Goal: Navigation & Orientation: Find specific page/section

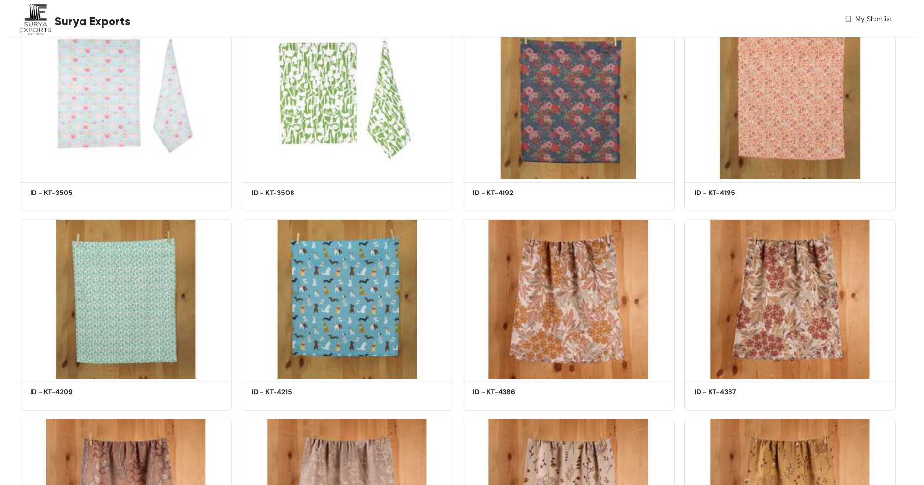
scroll to position [337, 0]
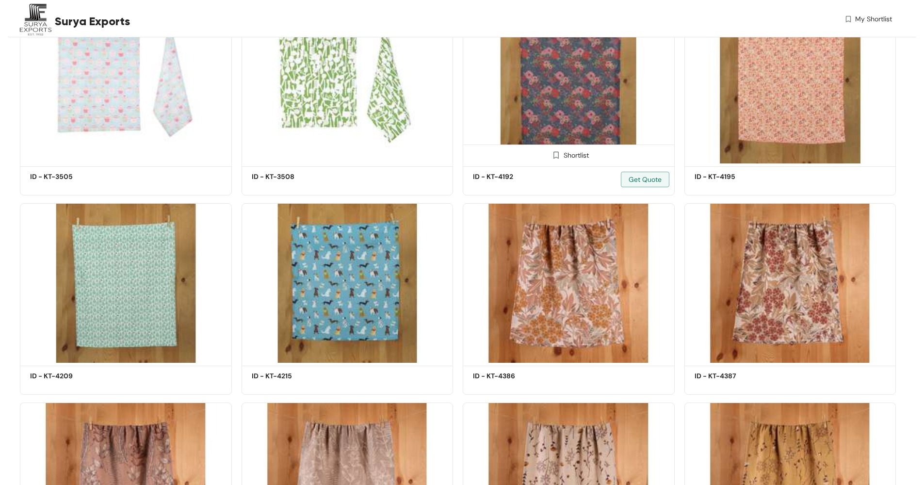
click at [604, 82] on img at bounding box center [569, 83] width 212 height 160
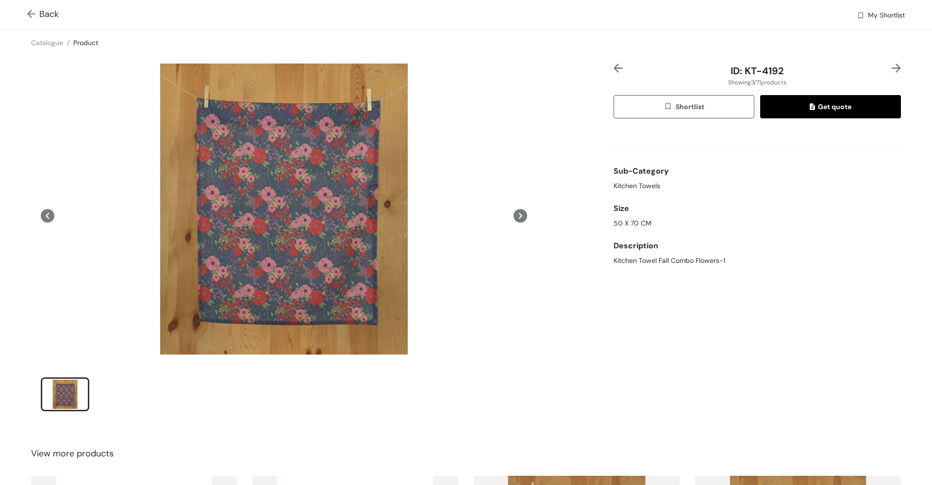
click at [514, 221] on icon at bounding box center [520, 216] width 14 height 14
click at [516, 216] on icon at bounding box center [520, 216] width 14 height 14
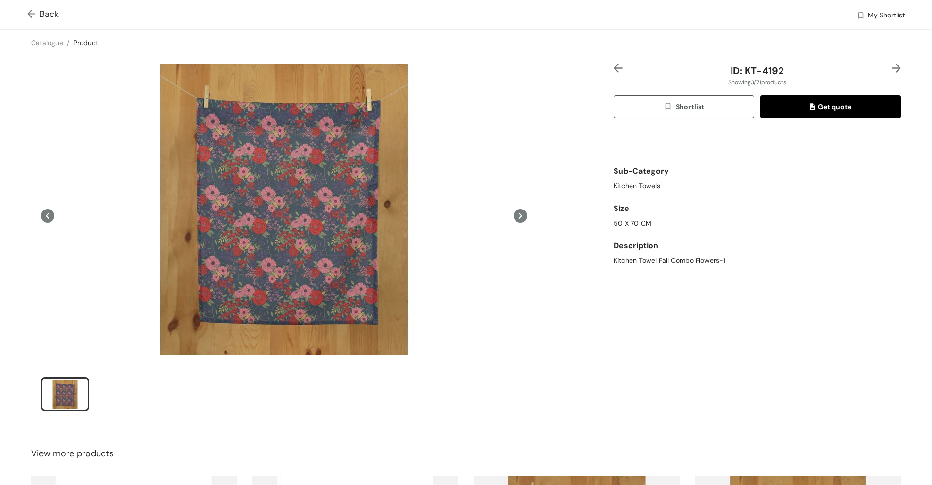
click at [891, 68] on img at bounding box center [895, 68] width 9 height 9
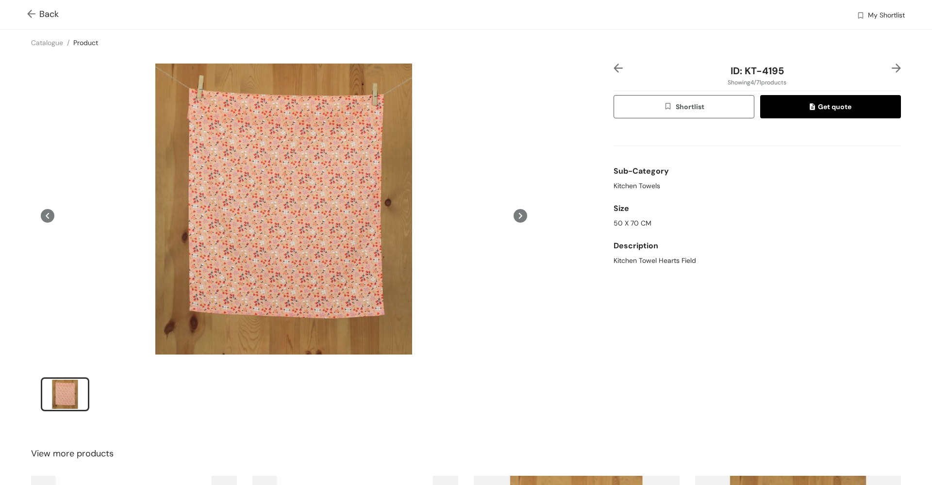
click at [615, 65] on img at bounding box center [617, 68] width 9 height 9
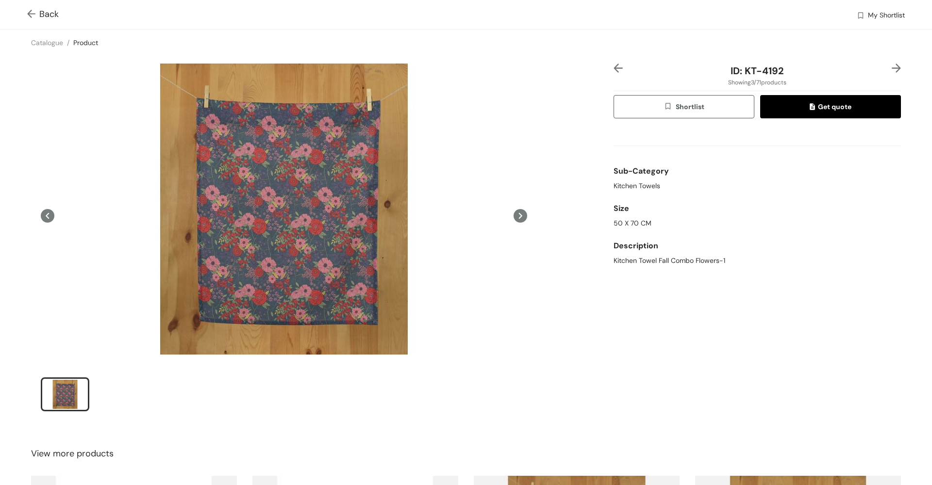
click at [615, 65] on img at bounding box center [617, 68] width 9 height 9
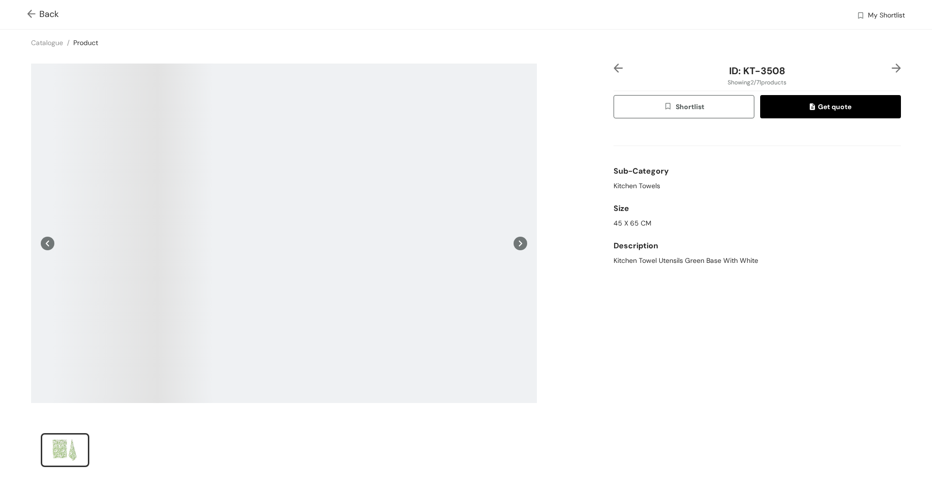
click at [883, 64] on div at bounding box center [889, 71] width 24 height 15
click at [891, 65] on img at bounding box center [895, 68] width 9 height 9
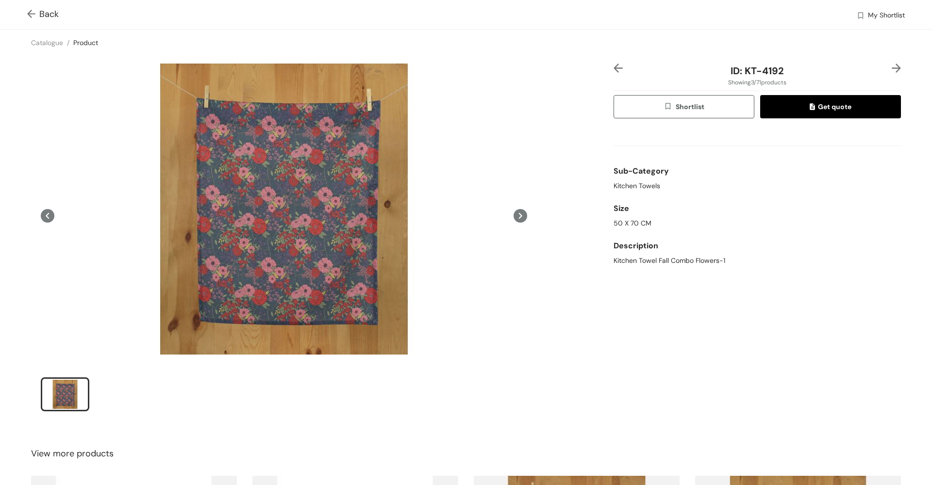
click at [891, 66] on img at bounding box center [895, 68] width 9 height 9
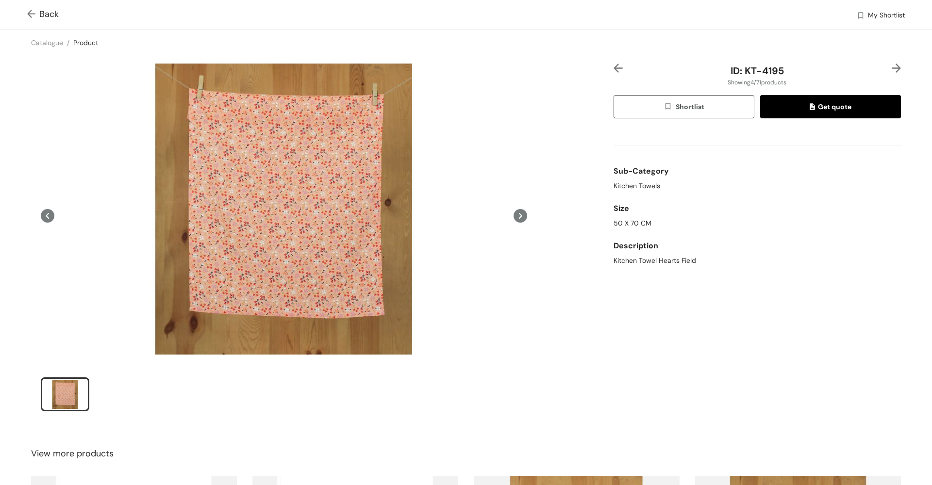
click at [891, 66] on img at bounding box center [895, 68] width 9 height 9
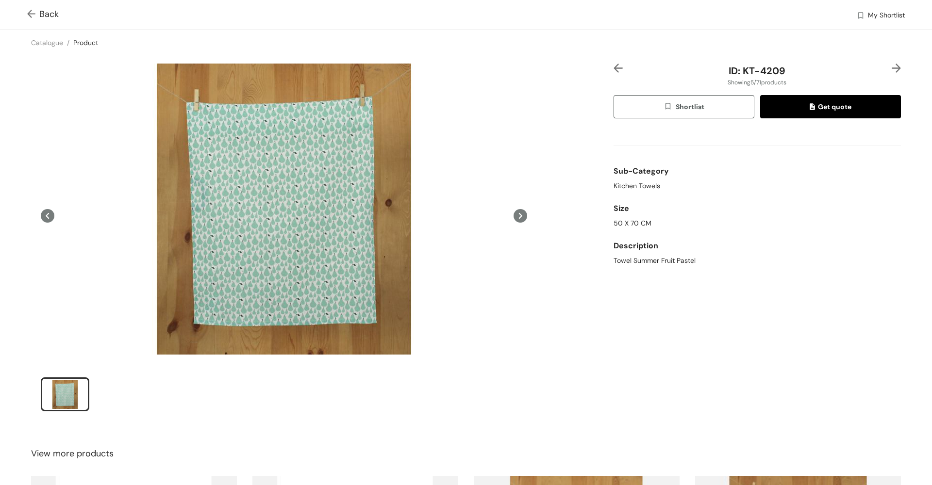
click at [891, 65] on img at bounding box center [895, 68] width 9 height 9
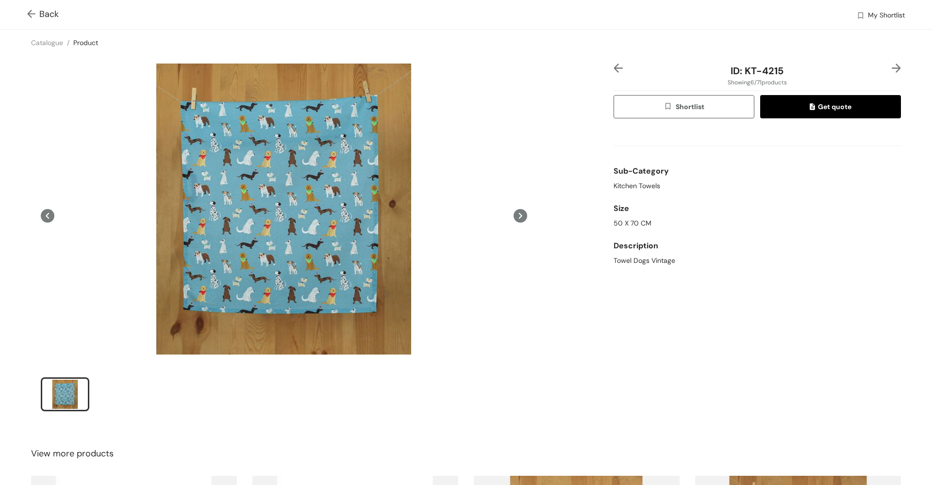
click at [619, 67] on div at bounding box center [625, 71] width 24 height 15
click at [613, 67] on img at bounding box center [617, 68] width 9 height 9
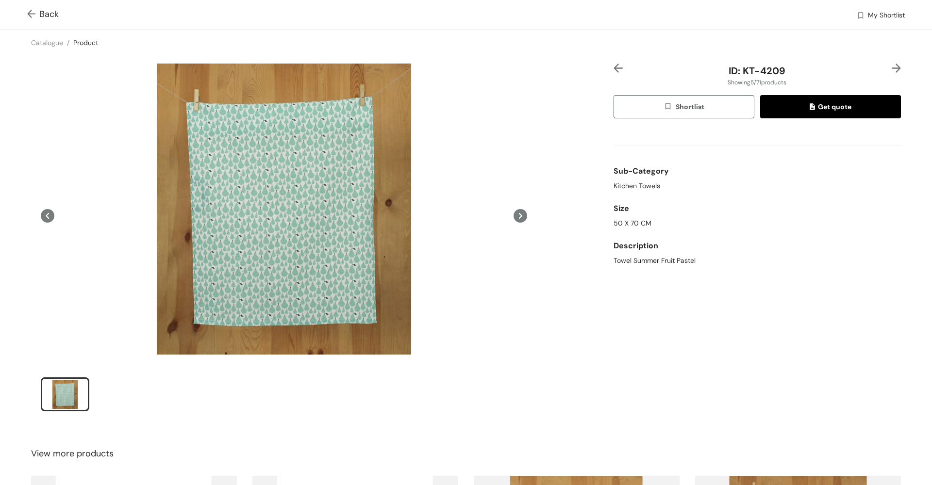
click at [613, 67] on img at bounding box center [617, 68] width 9 height 9
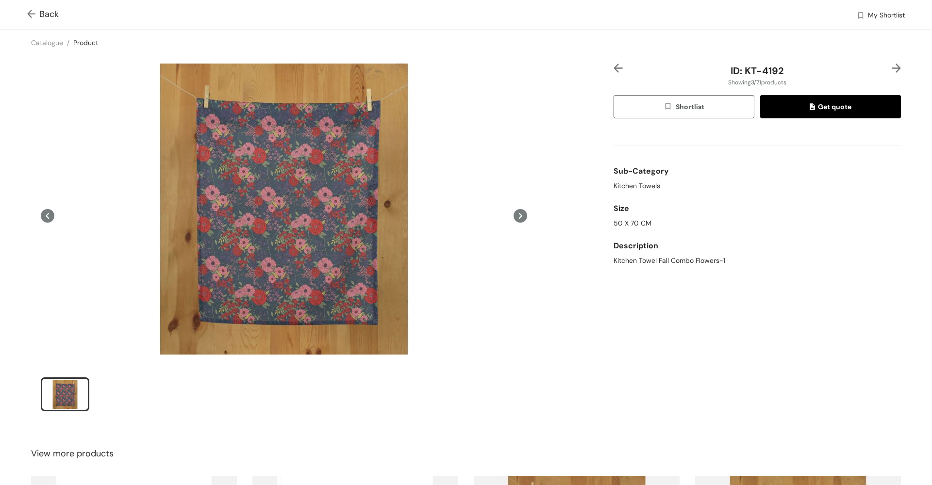
click at [613, 67] on img at bounding box center [617, 68] width 9 height 9
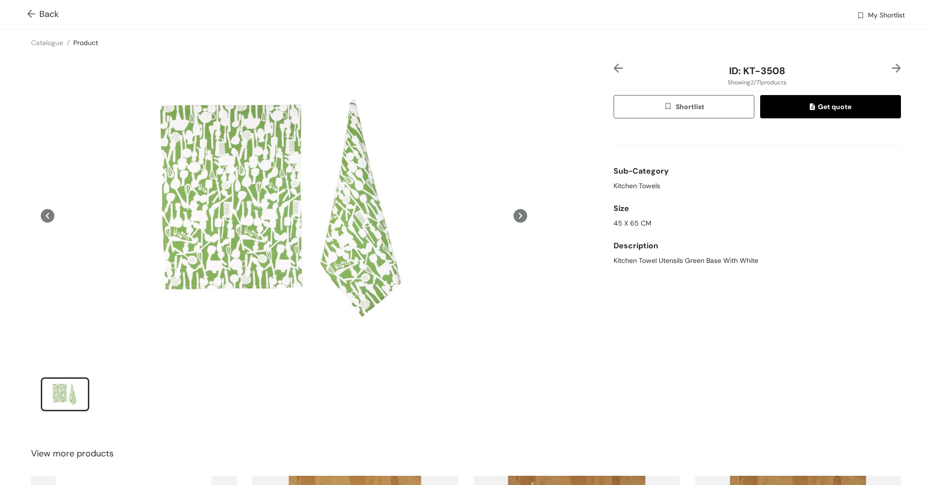
click at [613, 68] on img at bounding box center [617, 68] width 9 height 9
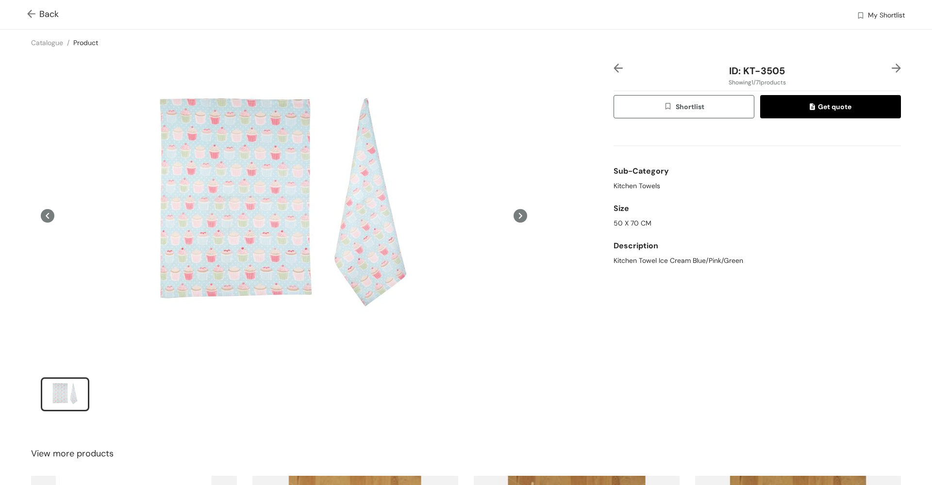
click at [614, 67] on img at bounding box center [617, 68] width 9 height 9
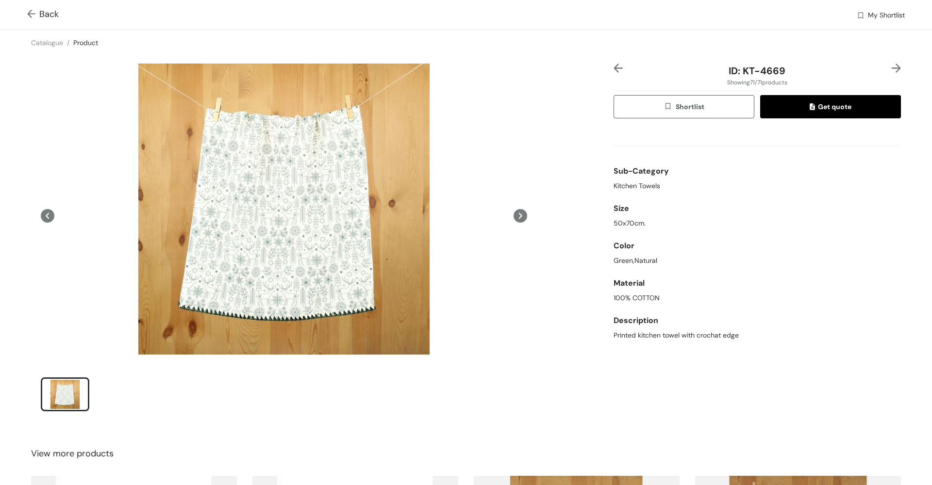
click at [891, 66] on img at bounding box center [895, 68] width 9 height 9
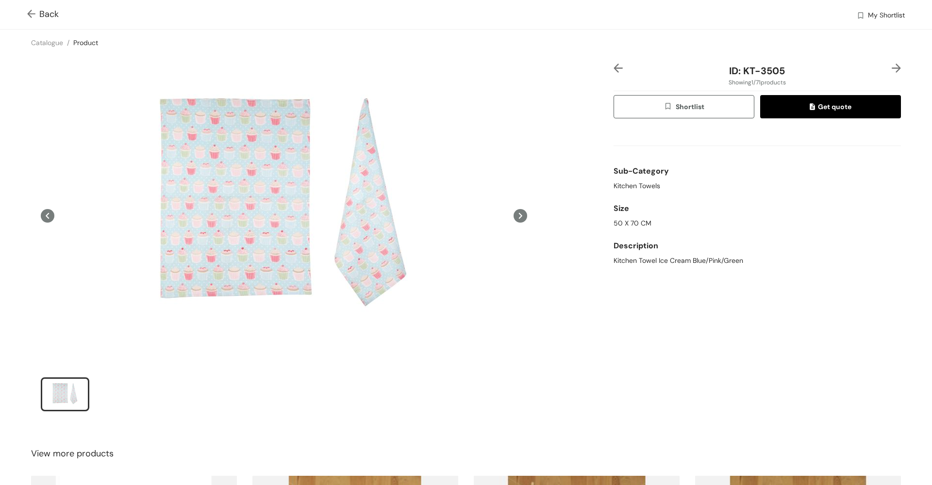
click at [891, 66] on img at bounding box center [895, 68] width 9 height 9
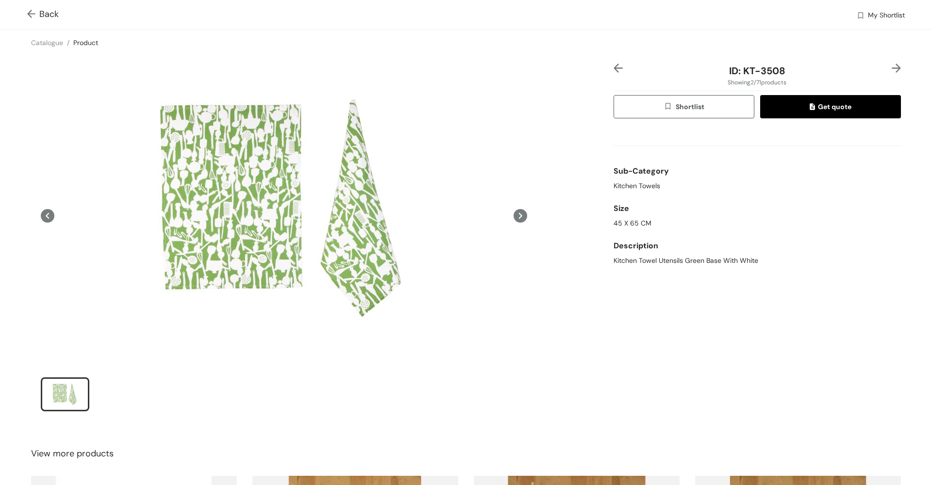
click at [891, 66] on img at bounding box center [895, 68] width 9 height 9
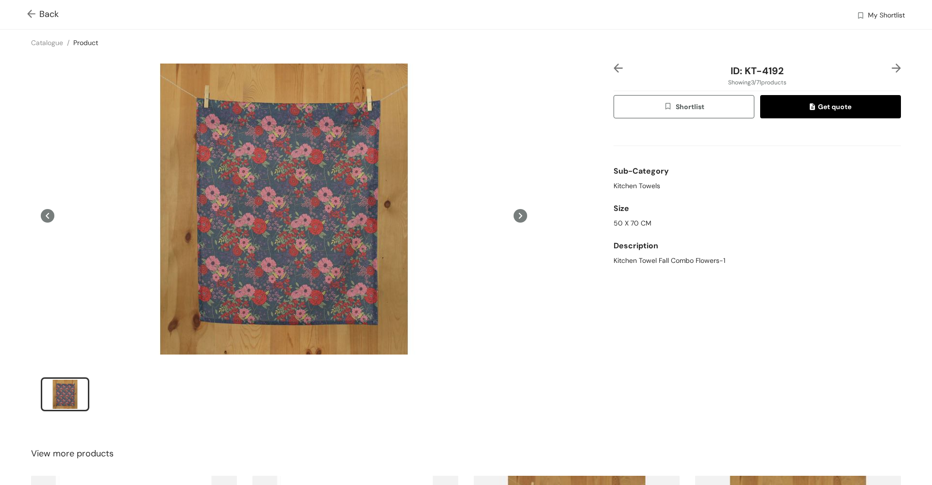
click at [891, 66] on img at bounding box center [895, 68] width 9 height 9
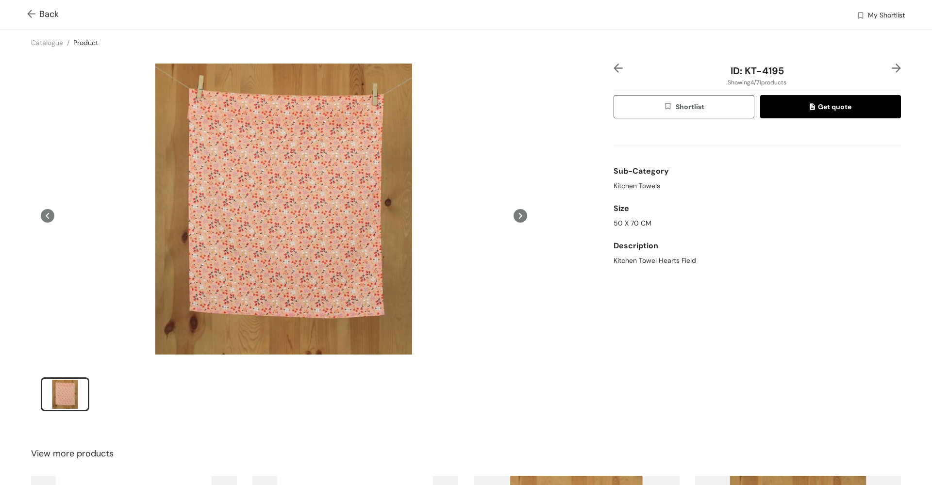
click at [891, 66] on img at bounding box center [895, 68] width 9 height 9
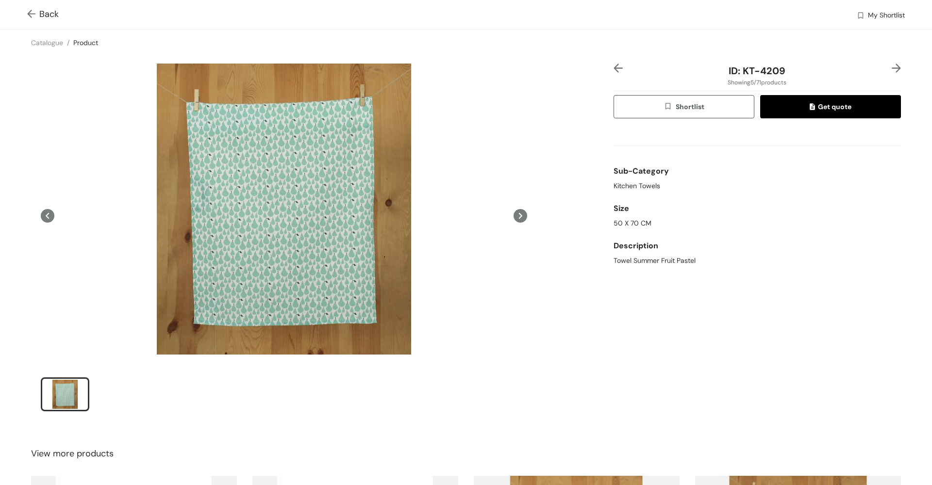
click at [891, 66] on img at bounding box center [895, 68] width 9 height 9
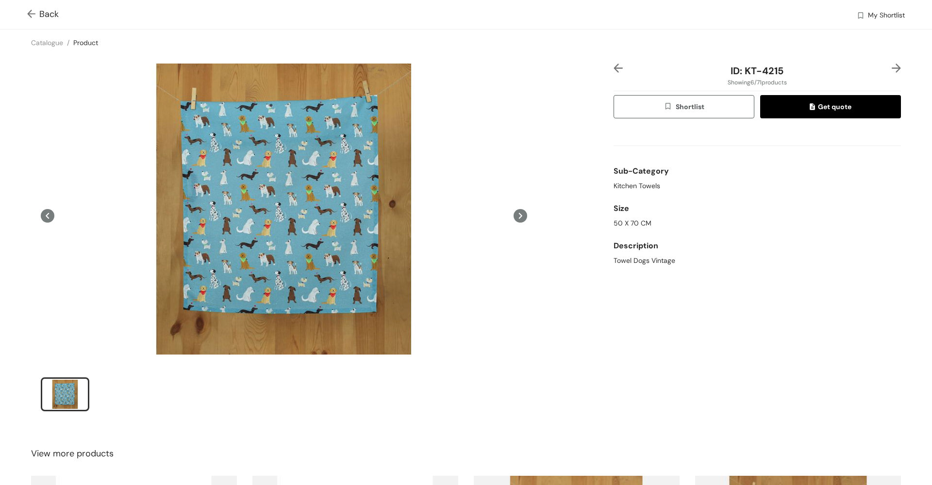
click at [891, 66] on img at bounding box center [895, 68] width 9 height 9
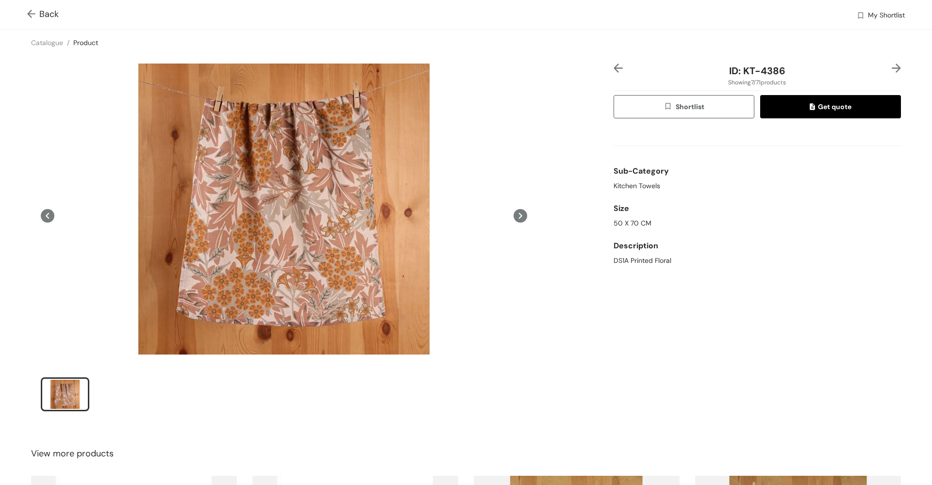
click at [614, 65] on img at bounding box center [617, 68] width 9 height 9
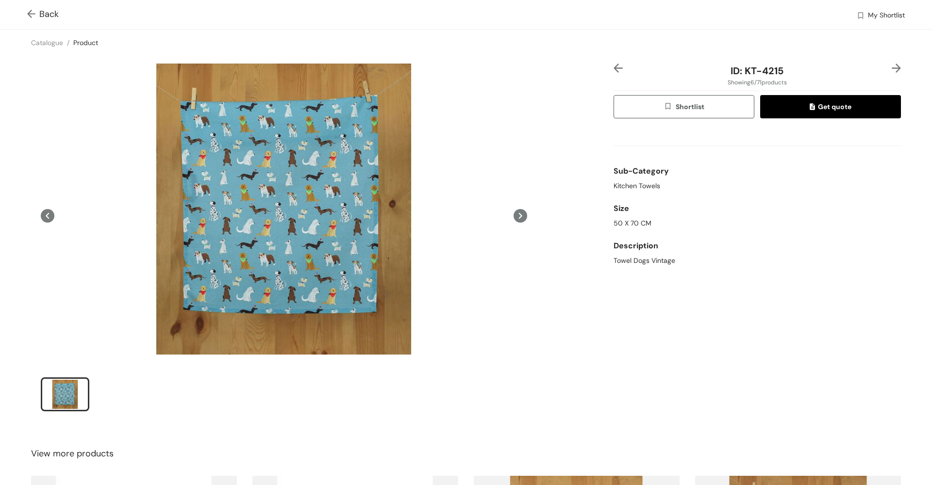
click at [614, 65] on img at bounding box center [617, 68] width 9 height 9
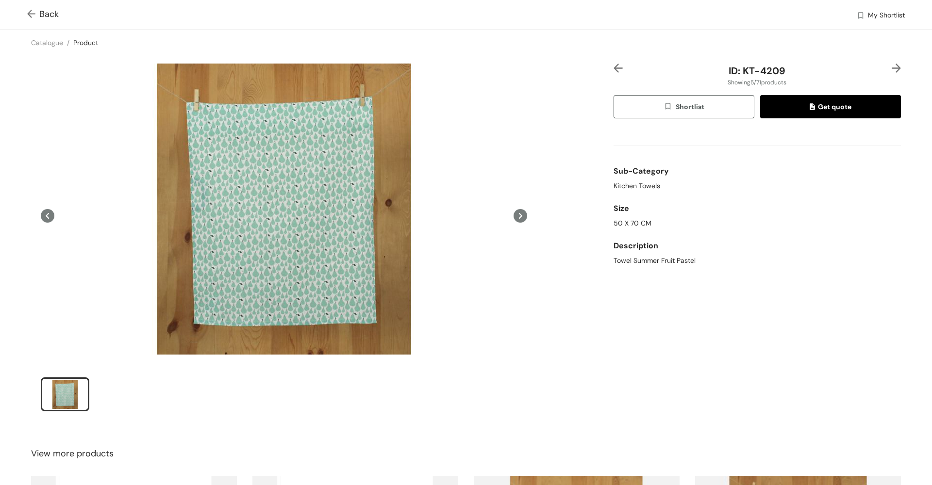
click at [891, 69] on img at bounding box center [895, 68] width 9 height 9
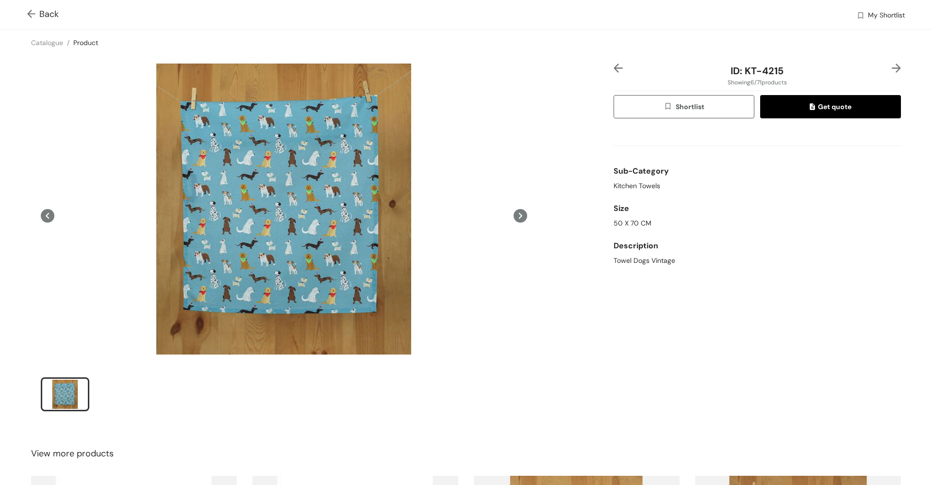
click at [613, 66] on img at bounding box center [617, 68] width 9 height 9
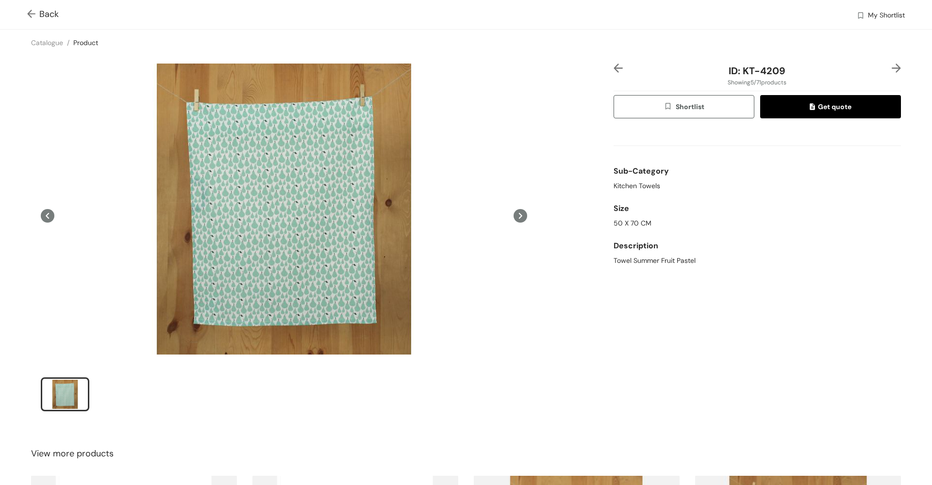
click at [613, 66] on img at bounding box center [617, 68] width 9 height 9
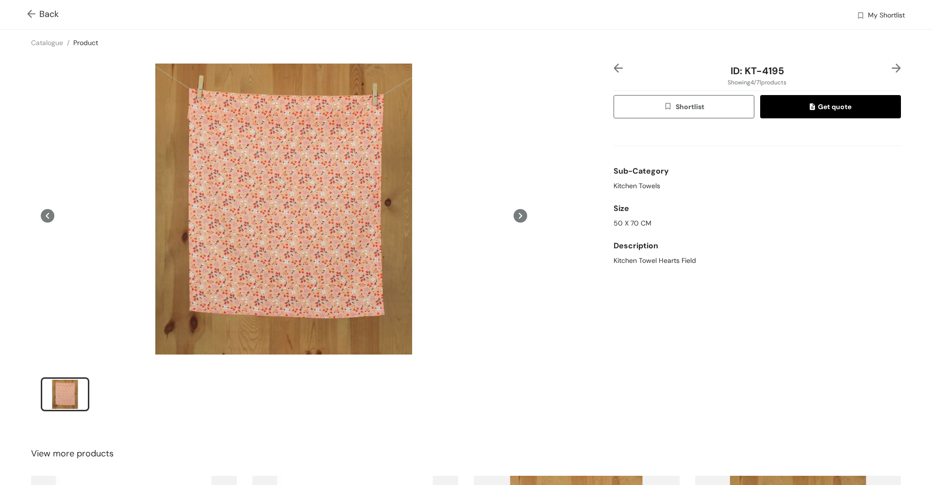
click at [613, 66] on img at bounding box center [617, 68] width 9 height 9
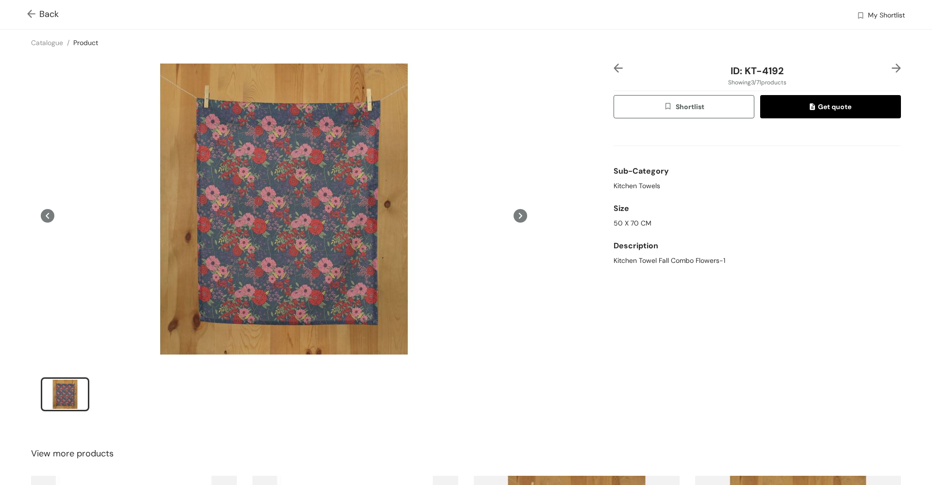
click at [613, 66] on img at bounding box center [617, 68] width 9 height 9
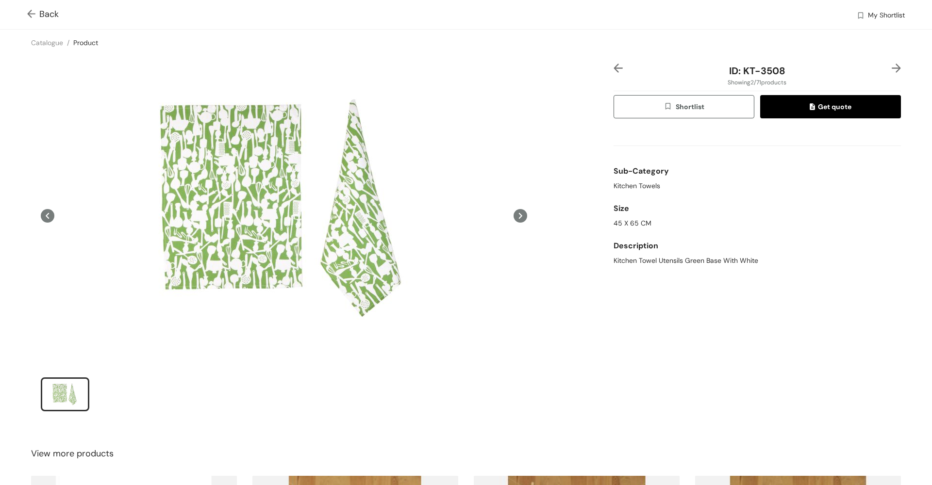
click at [613, 66] on img at bounding box center [617, 68] width 9 height 9
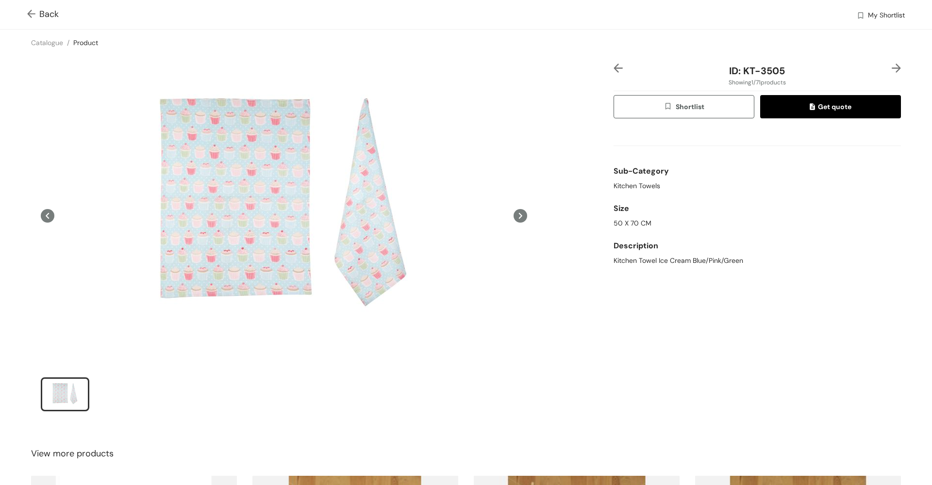
click at [891, 66] on img at bounding box center [895, 68] width 9 height 9
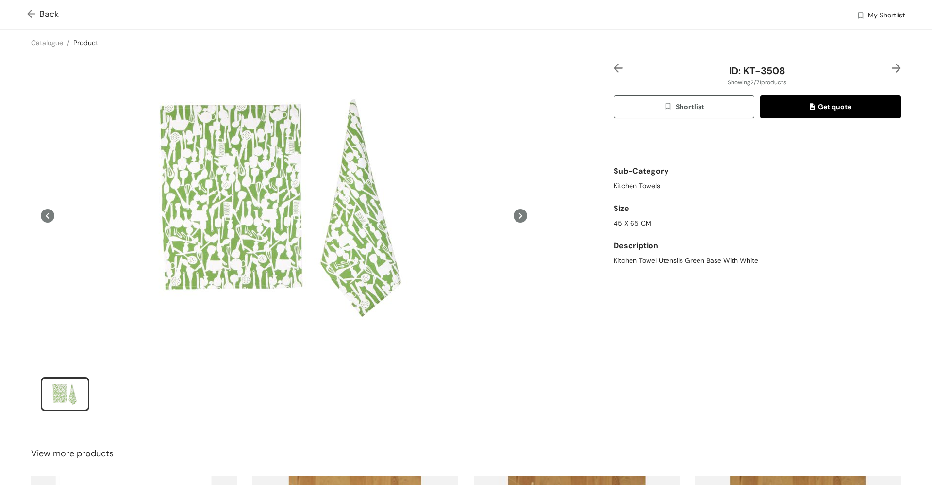
click at [891, 66] on img at bounding box center [895, 68] width 9 height 9
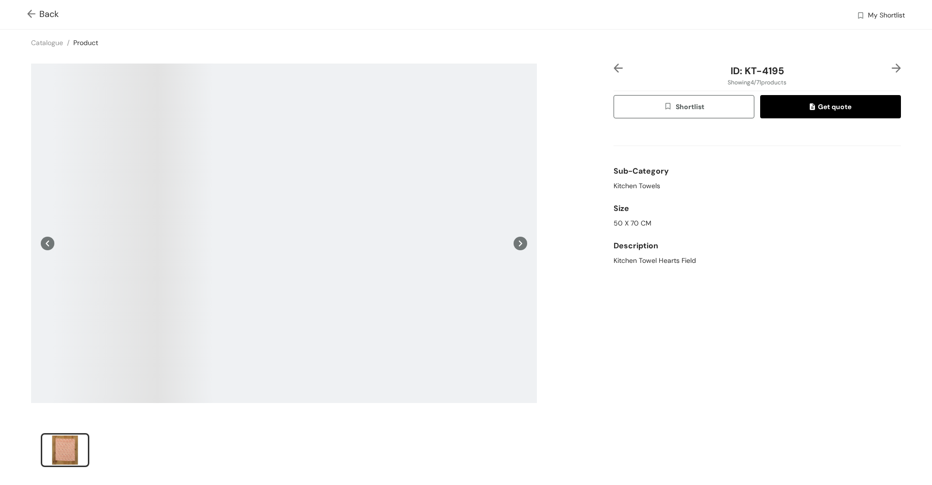
click at [891, 66] on img at bounding box center [895, 68] width 9 height 9
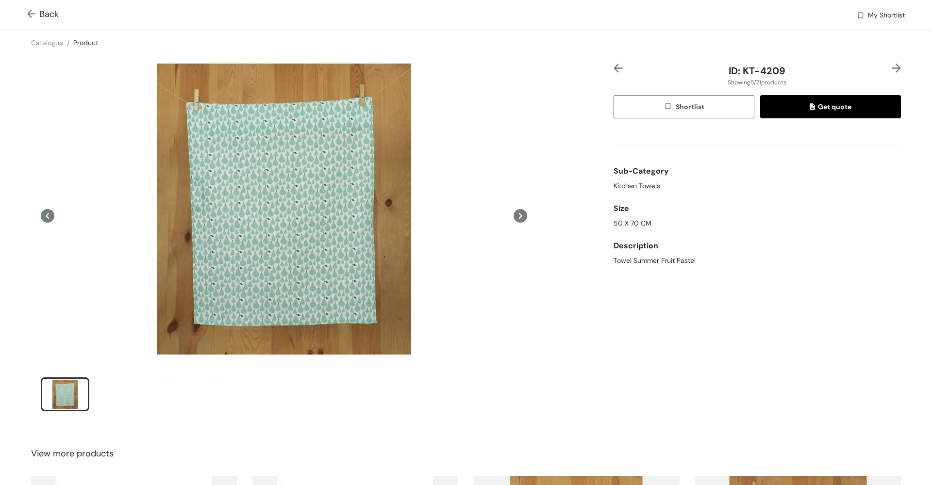
click at [891, 66] on img at bounding box center [895, 68] width 9 height 9
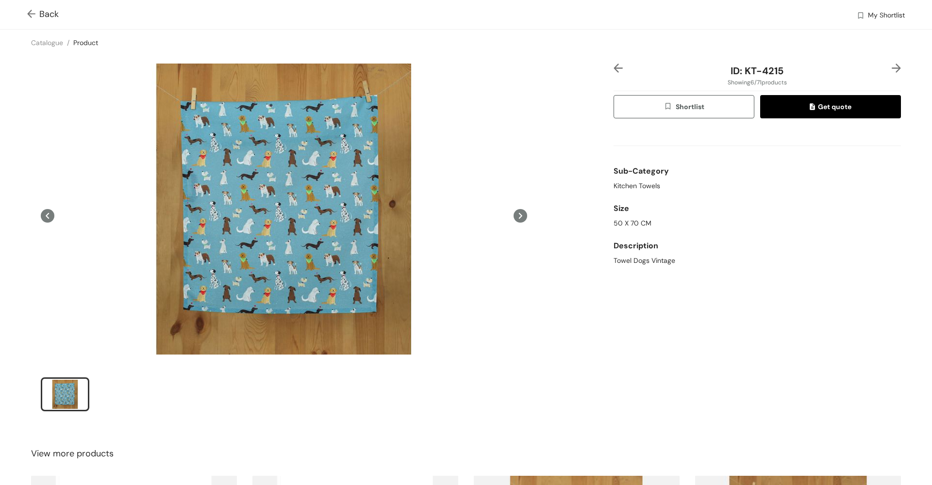
click at [891, 66] on img at bounding box center [895, 68] width 9 height 9
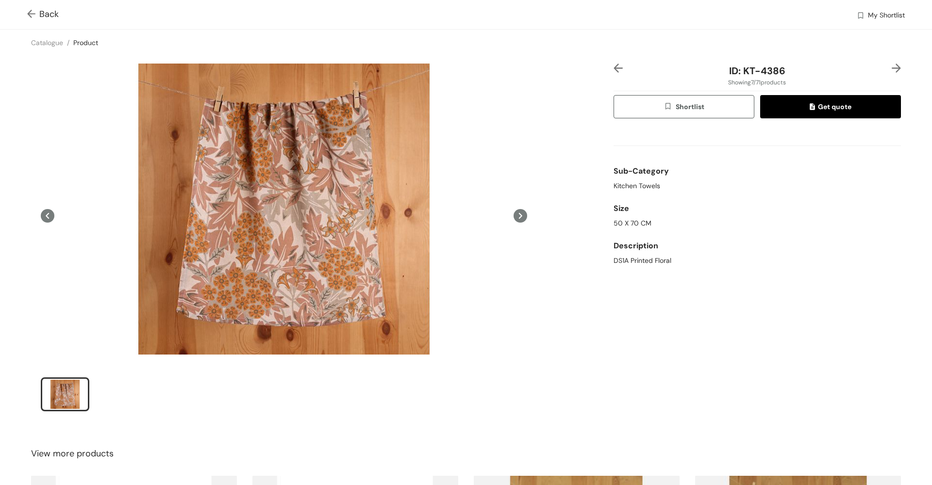
click at [891, 66] on img at bounding box center [895, 68] width 9 height 9
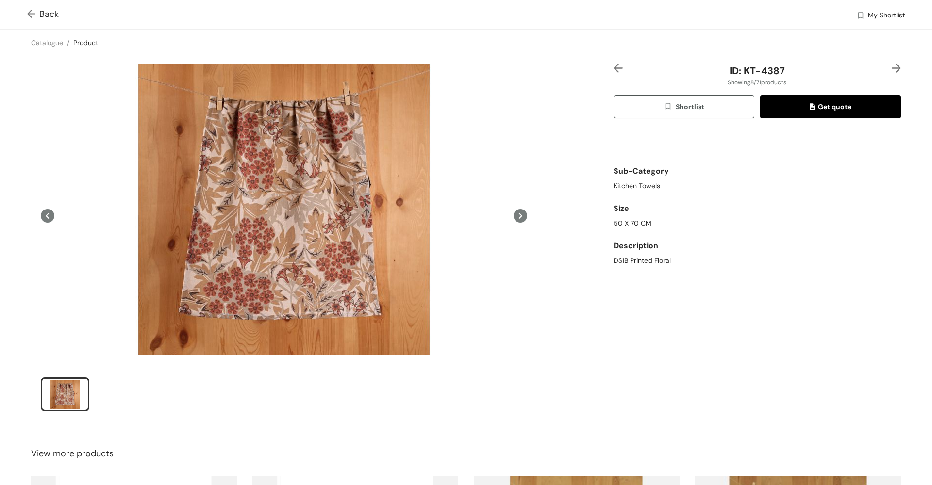
click at [891, 66] on img at bounding box center [895, 68] width 9 height 9
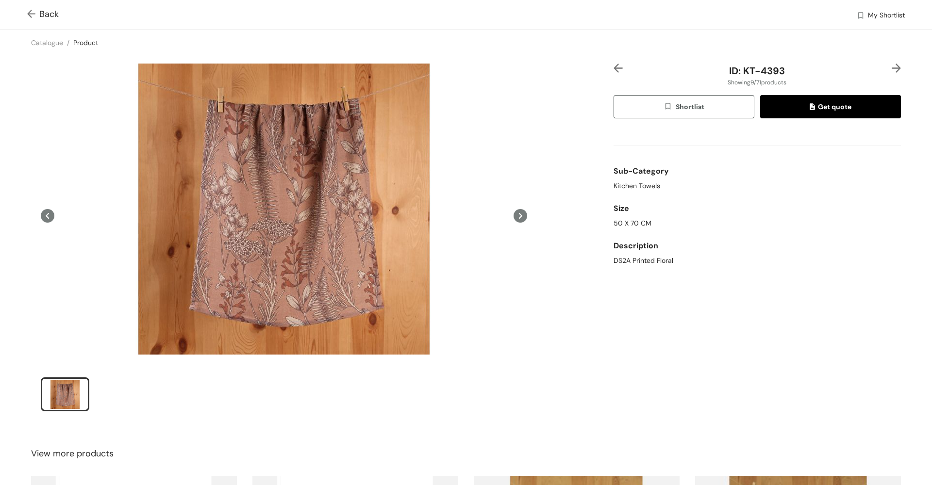
click at [891, 66] on img at bounding box center [895, 68] width 9 height 9
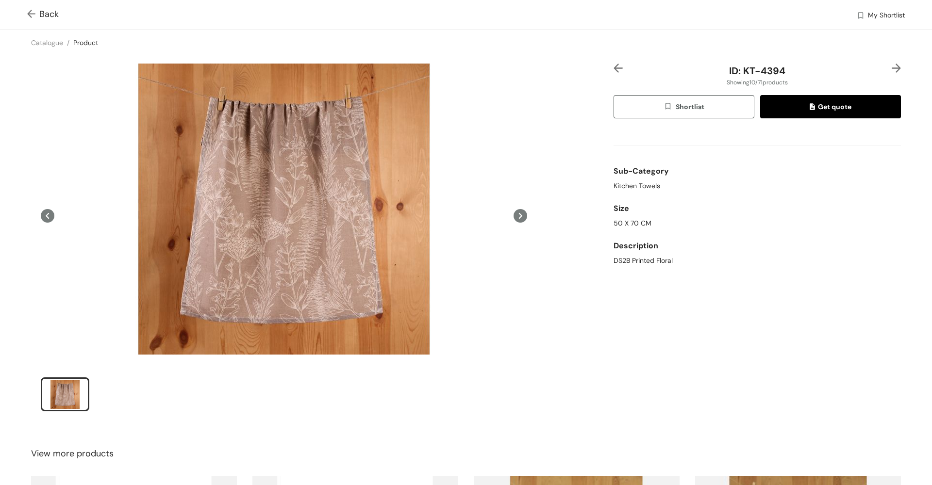
click at [891, 66] on img at bounding box center [895, 68] width 9 height 9
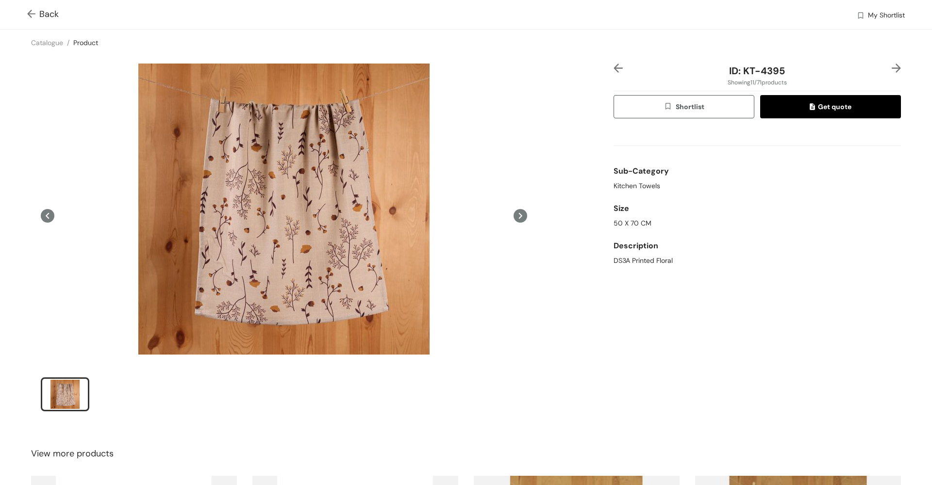
click at [891, 66] on img at bounding box center [895, 68] width 9 height 9
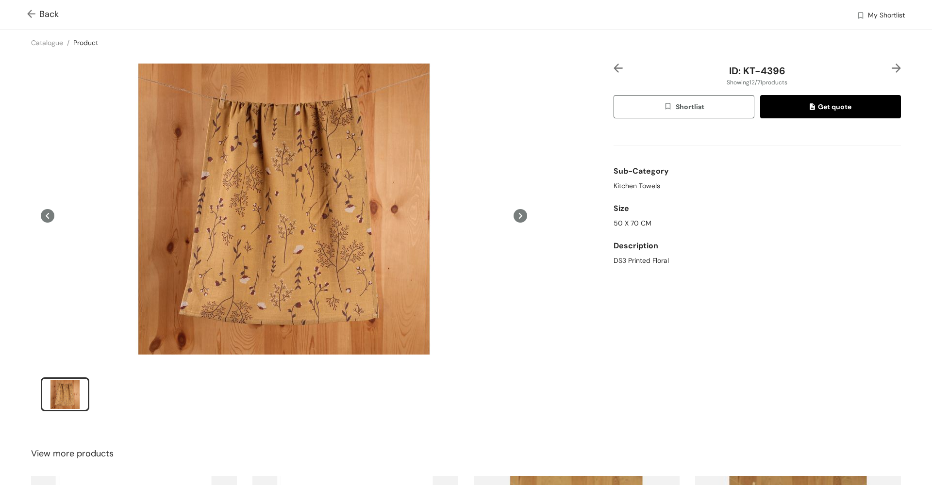
click at [891, 66] on img at bounding box center [895, 68] width 9 height 9
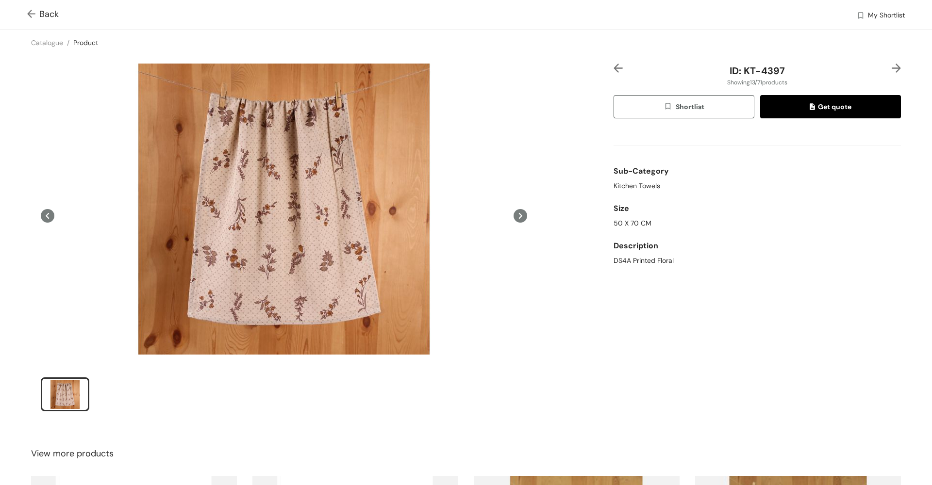
click at [891, 66] on img at bounding box center [895, 68] width 9 height 9
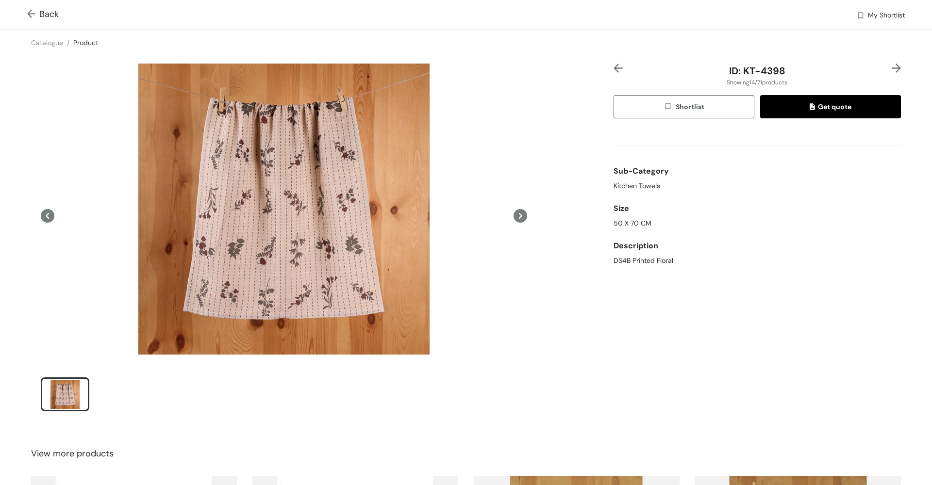
click at [891, 66] on img at bounding box center [895, 68] width 9 height 9
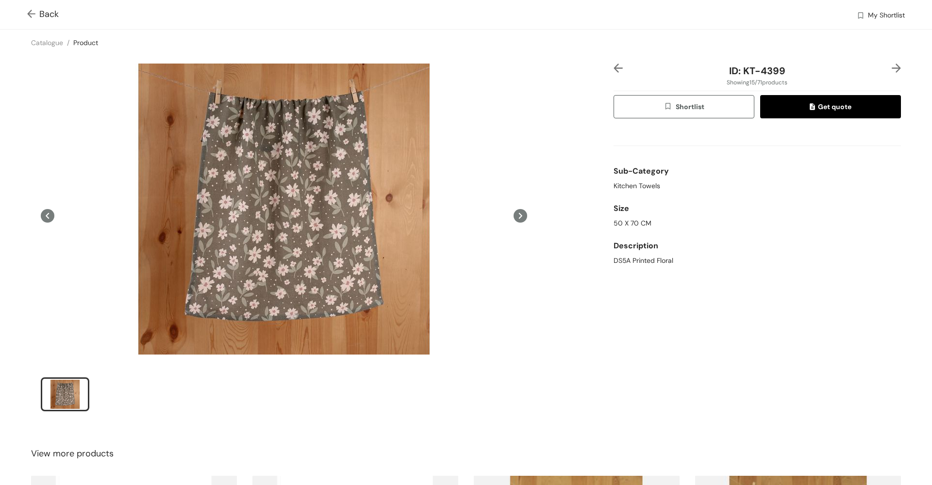
click at [891, 66] on img at bounding box center [895, 68] width 9 height 9
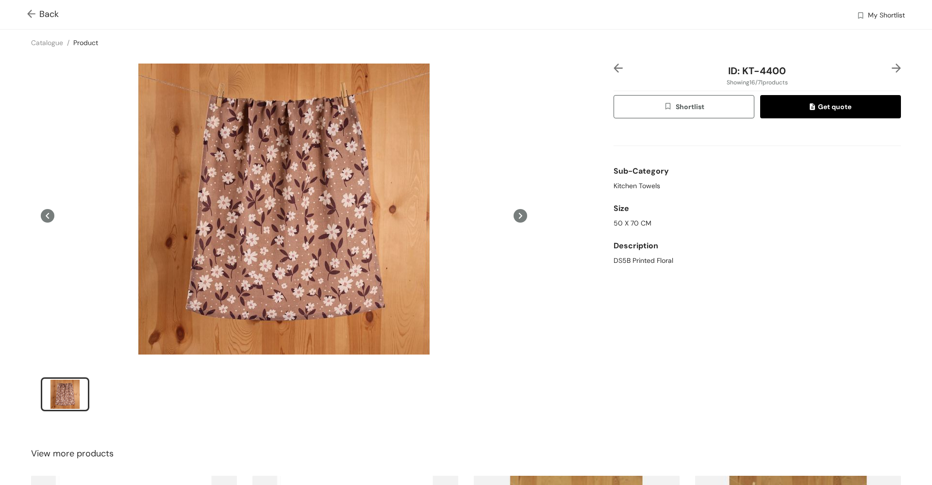
click at [891, 66] on img at bounding box center [895, 68] width 9 height 9
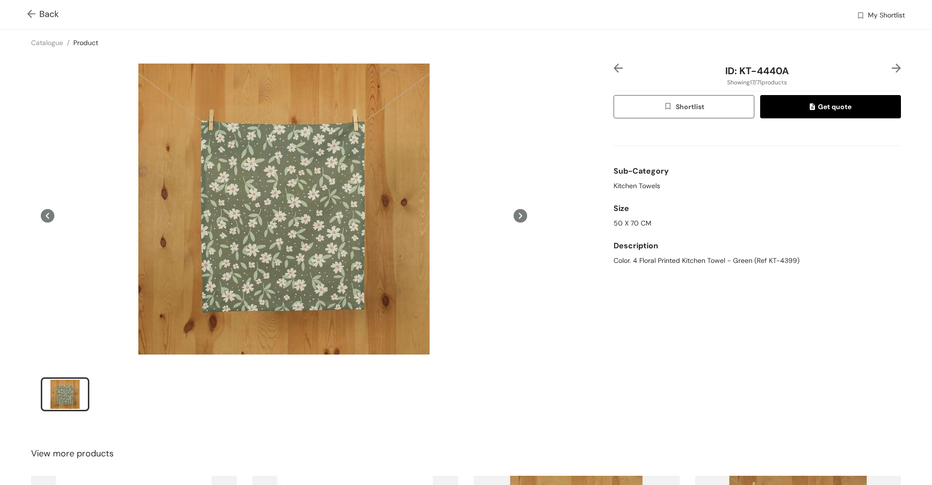
click at [891, 66] on img at bounding box center [895, 68] width 9 height 9
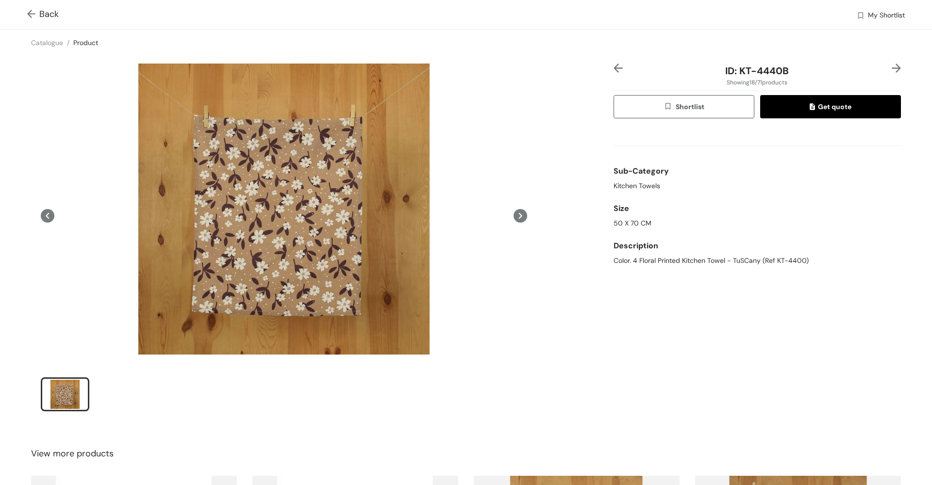
click at [891, 66] on img at bounding box center [895, 68] width 9 height 9
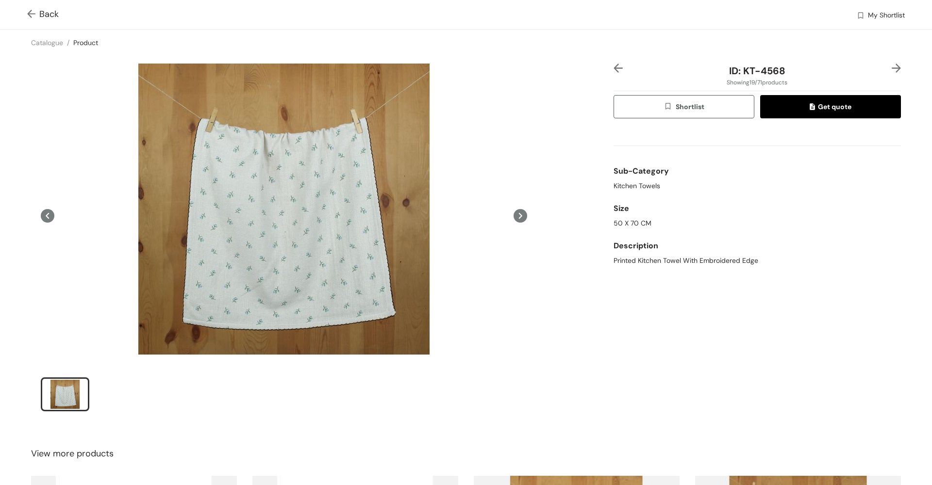
click at [891, 66] on img at bounding box center [895, 68] width 9 height 9
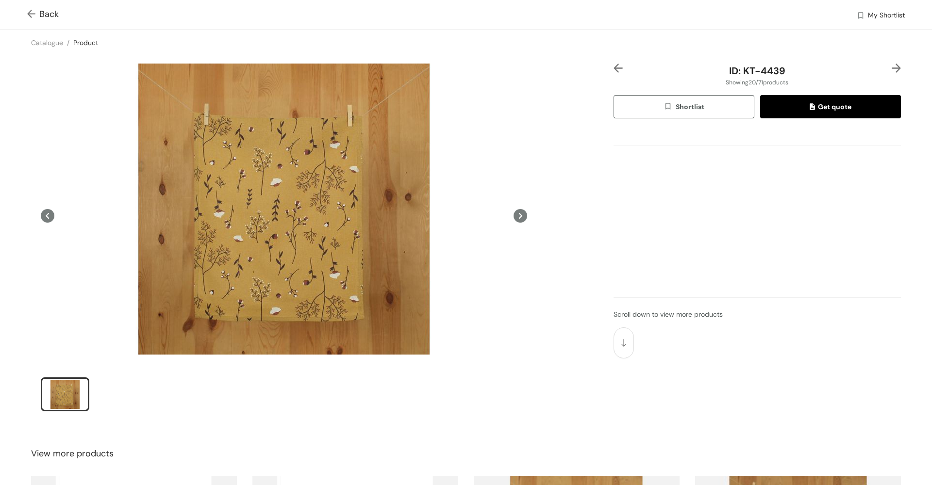
click at [891, 66] on img at bounding box center [895, 68] width 9 height 9
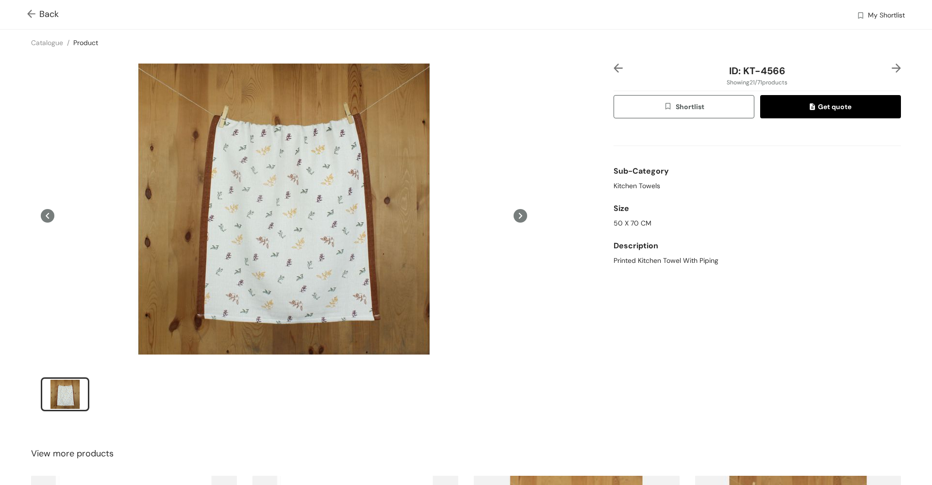
click at [891, 66] on img at bounding box center [895, 68] width 9 height 9
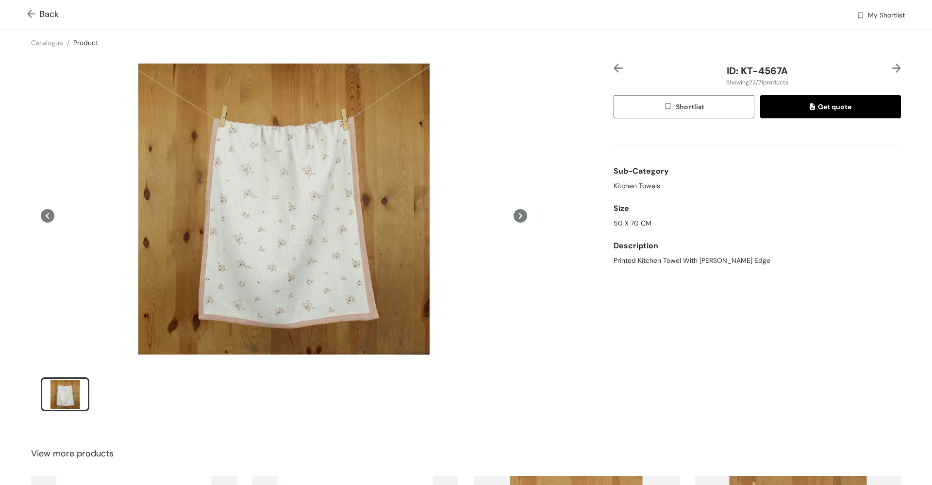
click at [891, 66] on img at bounding box center [895, 68] width 9 height 9
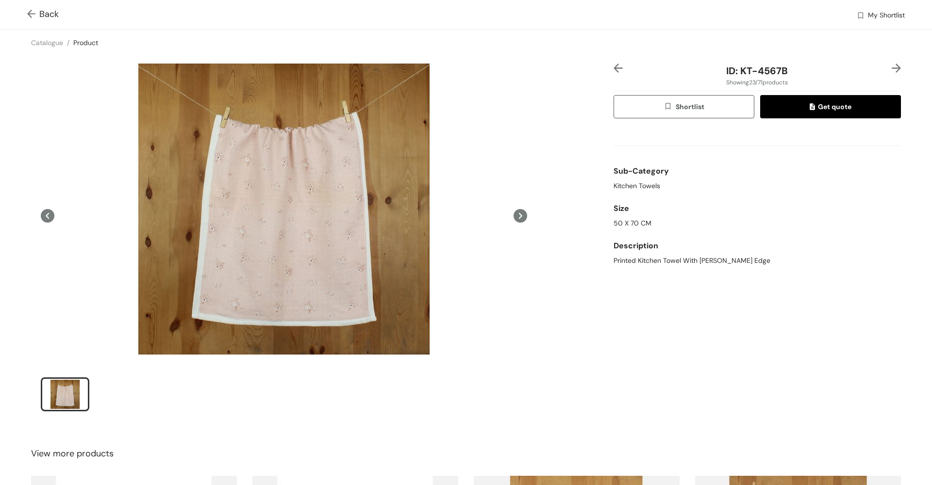
click at [891, 66] on img at bounding box center [895, 68] width 9 height 9
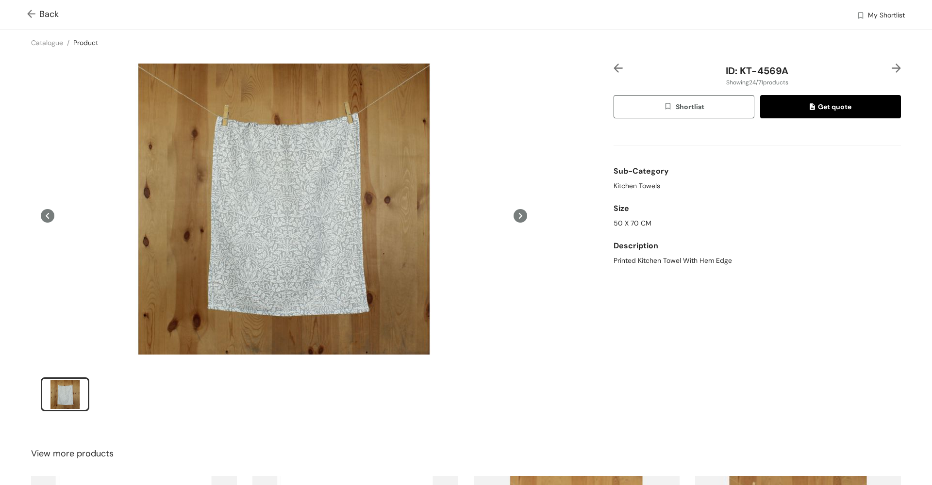
click at [891, 66] on img at bounding box center [895, 68] width 9 height 9
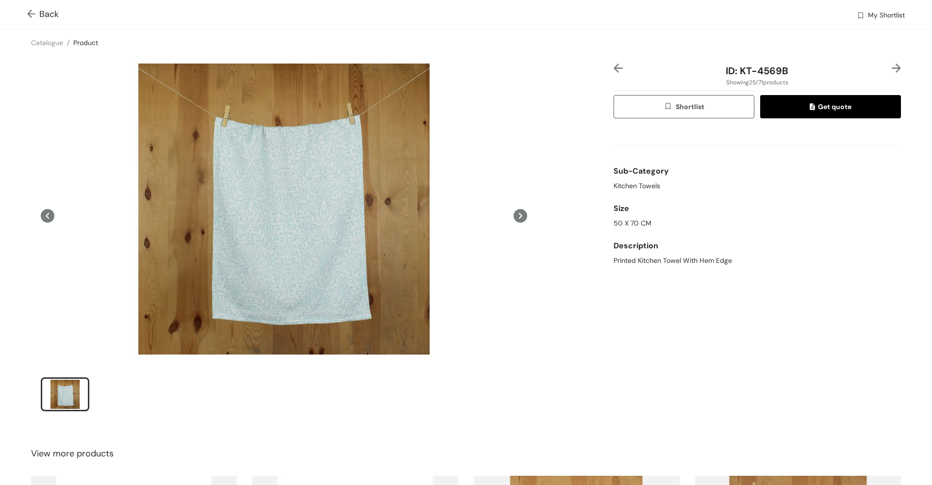
click at [891, 66] on img at bounding box center [895, 68] width 9 height 9
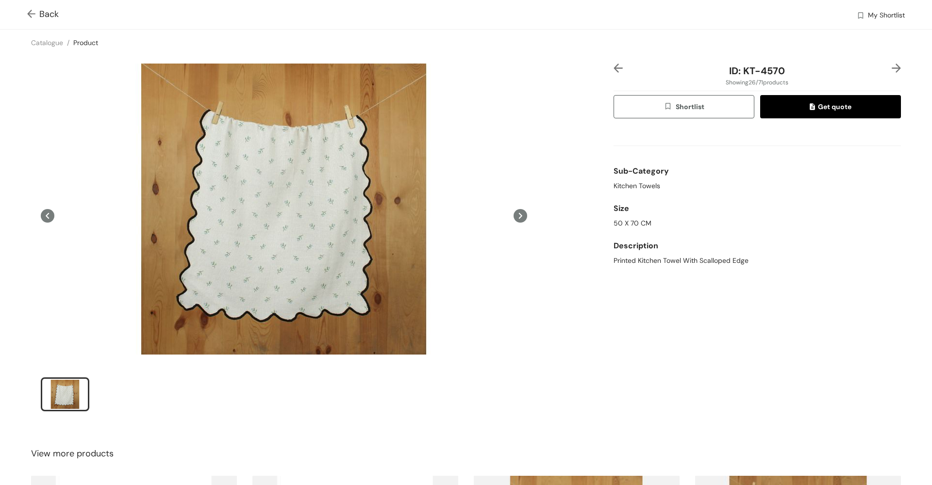
click at [891, 66] on img at bounding box center [895, 68] width 9 height 9
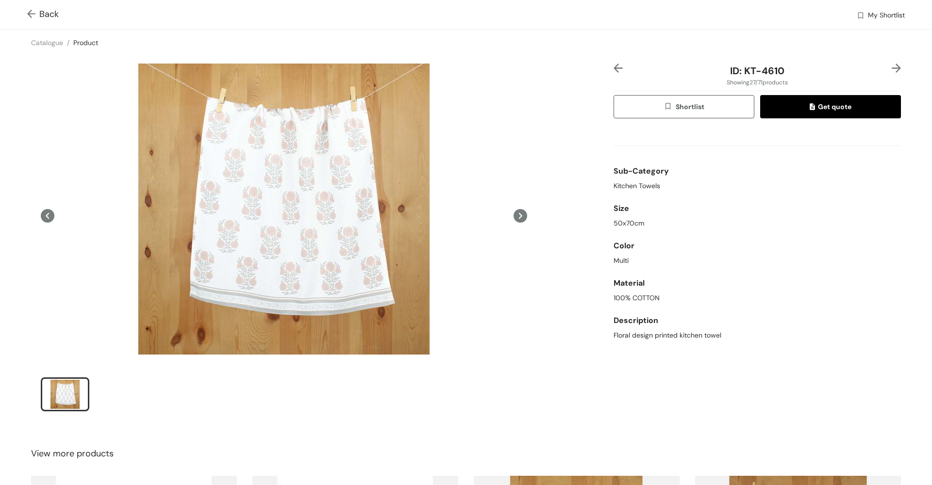
click at [891, 66] on img at bounding box center [895, 68] width 9 height 9
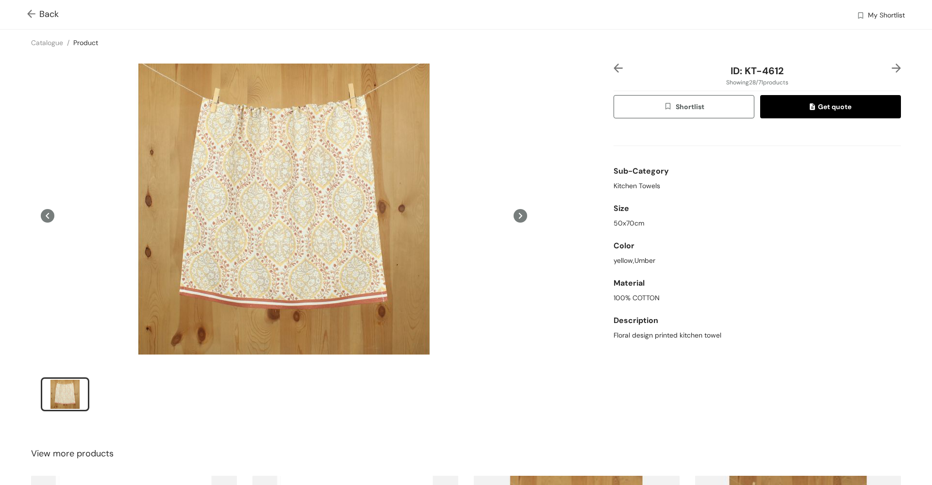
click at [891, 66] on img at bounding box center [895, 68] width 9 height 9
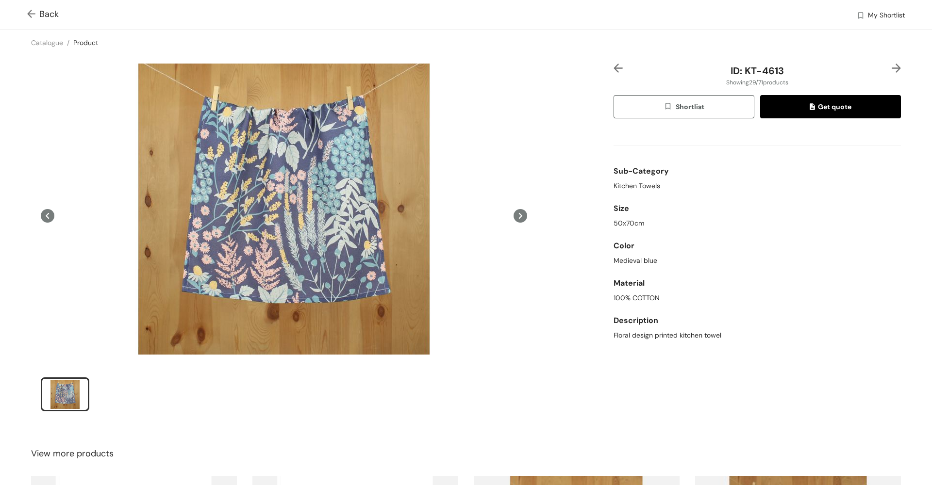
click at [891, 66] on img at bounding box center [895, 68] width 9 height 9
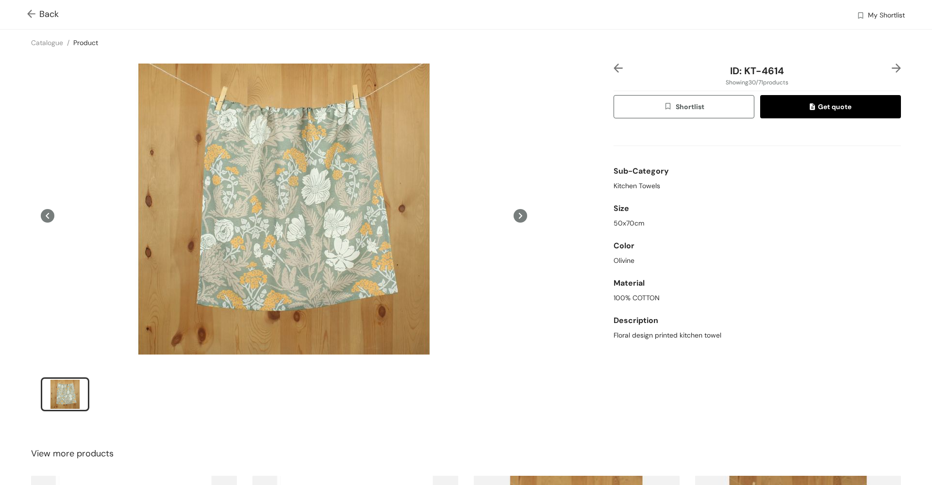
click at [891, 66] on img at bounding box center [895, 68] width 9 height 9
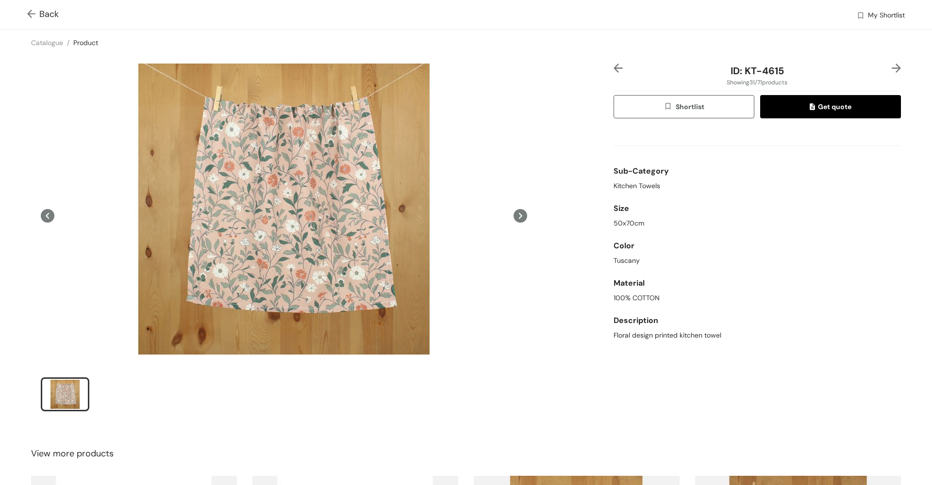
click at [891, 66] on img at bounding box center [895, 68] width 9 height 9
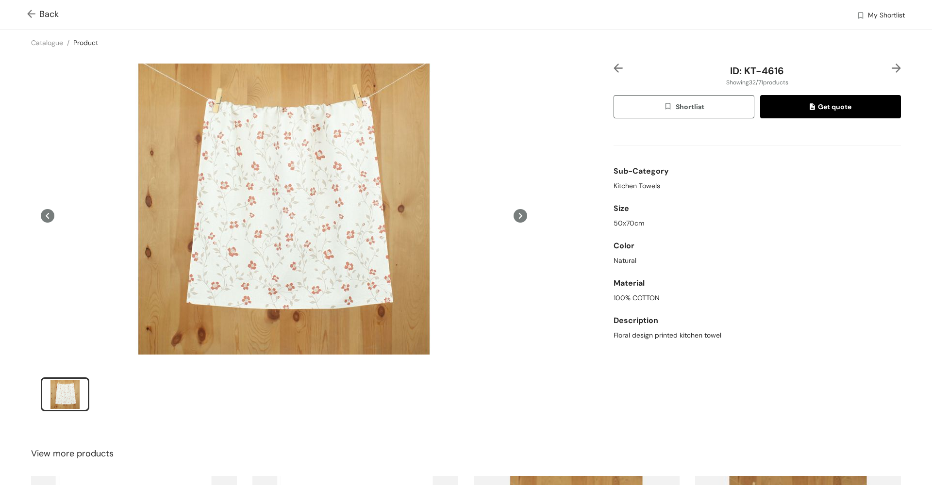
click at [891, 66] on img at bounding box center [895, 68] width 9 height 9
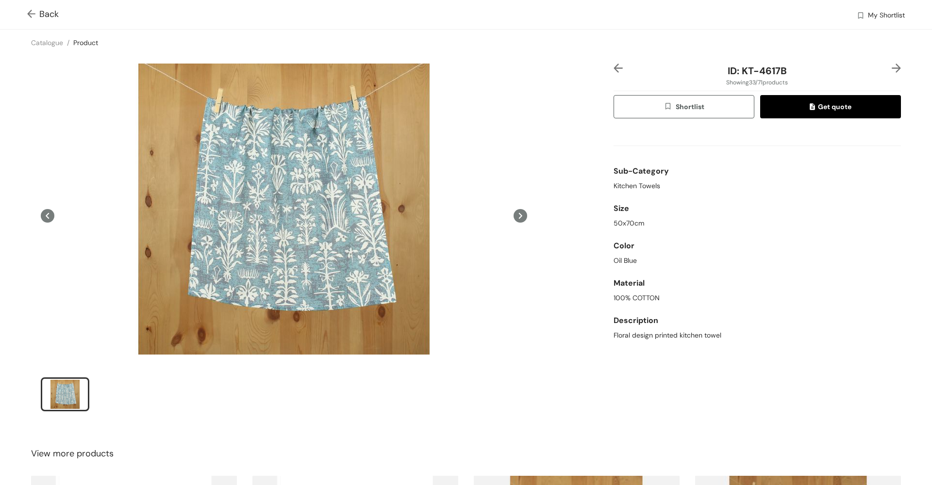
click at [891, 66] on img at bounding box center [895, 68] width 9 height 9
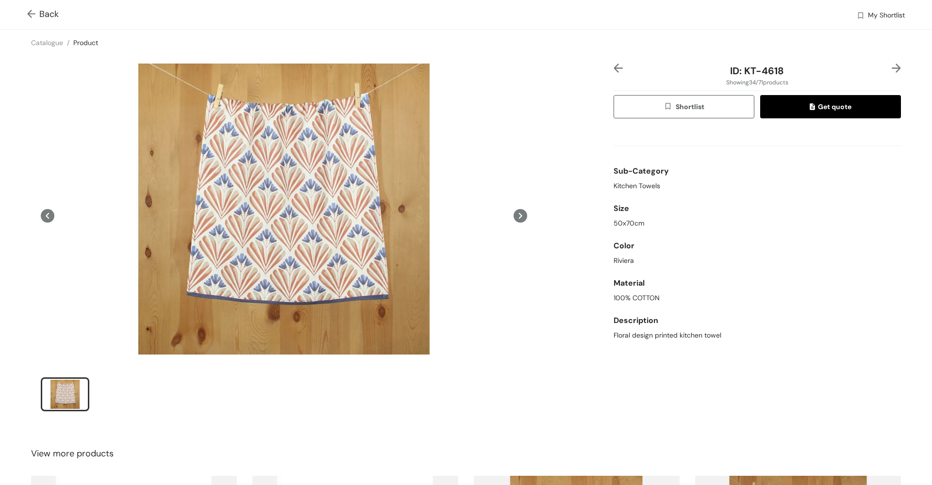
click at [891, 66] on img at bounding box center [895, 68] width 9 height 9
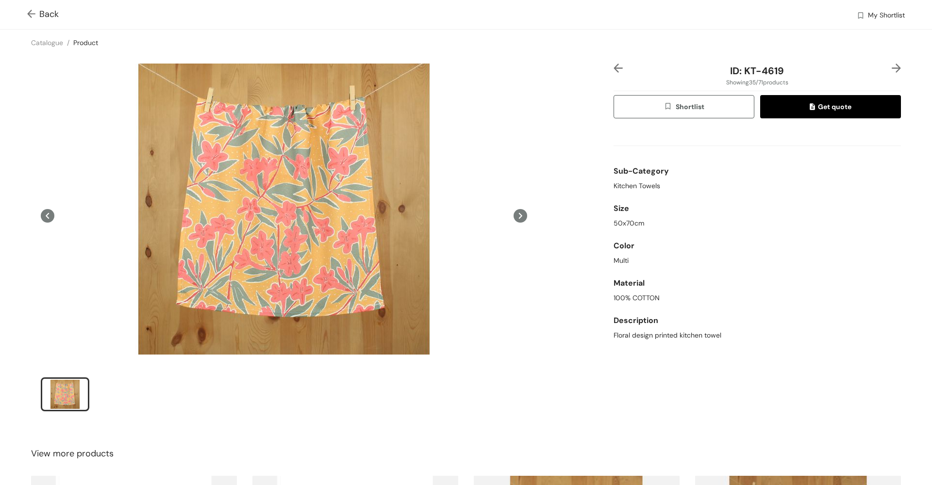
click at [891, 66] on img at bounding box center [895, 68] width 9 height 9
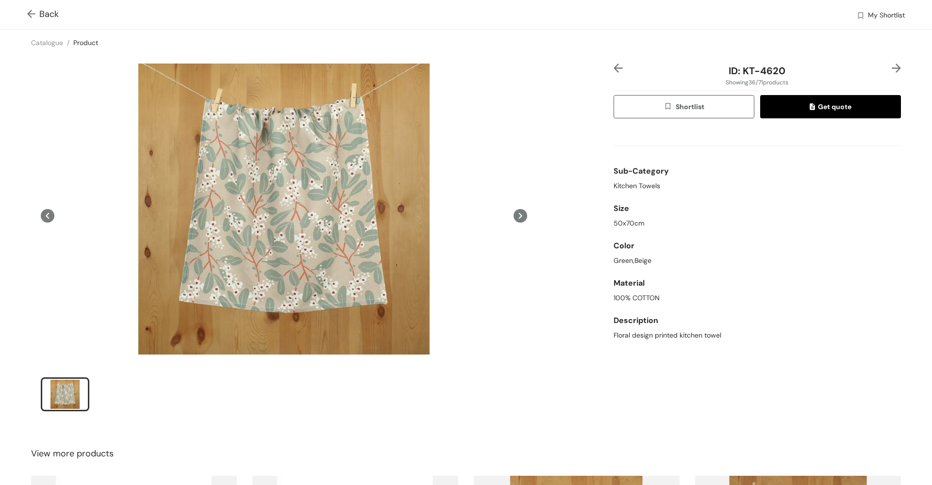
click at [891, 66] on img at bounding box center [895, 68] width 9 height 9
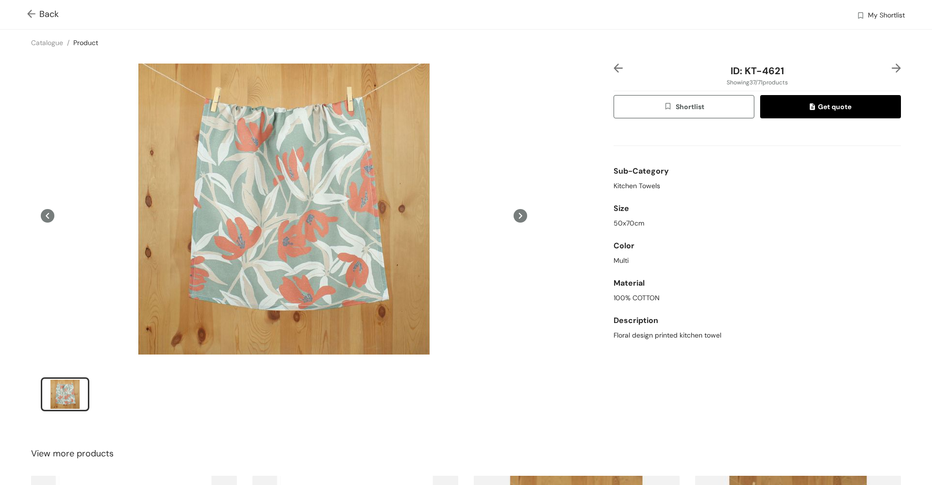
click at [891, 66] on img at bounding box center [895, 68] width 9 height 9
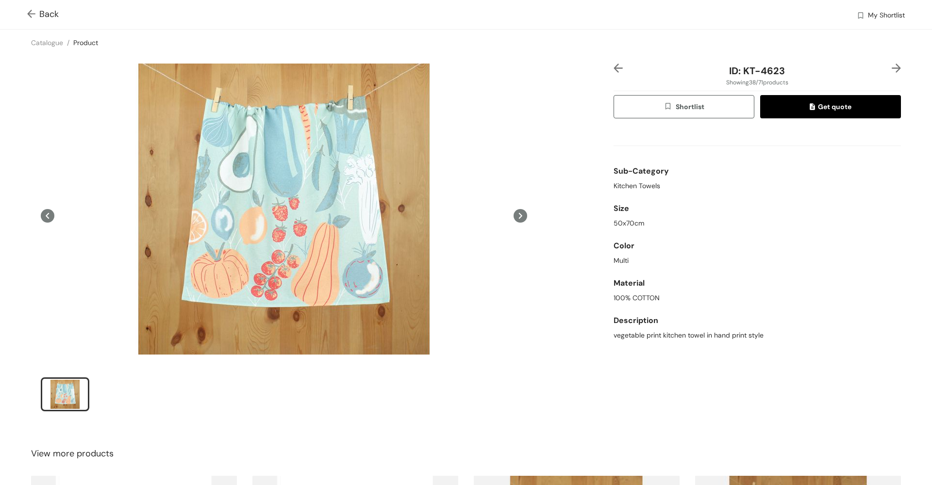
click at [891, 66] on img at bounding box center [895, 68] width 9 height 9
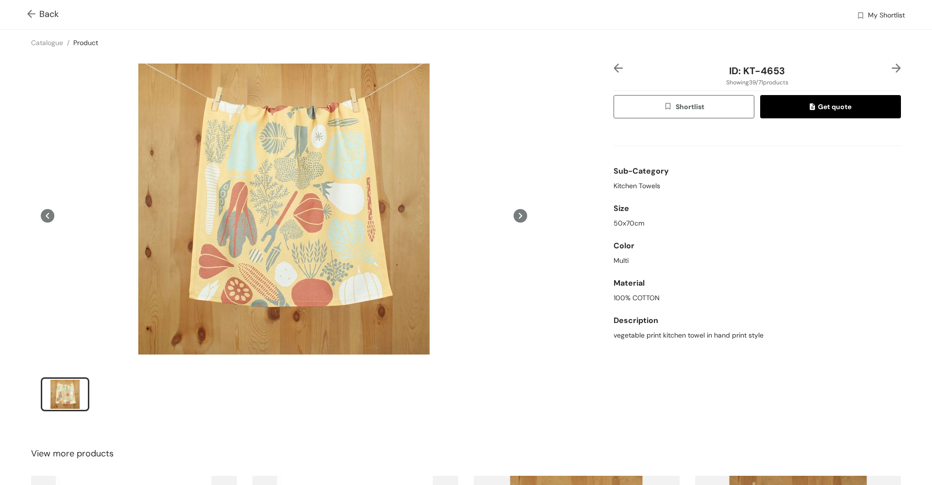
click at [891, 66] on img at bounding box center [895, 68] width 9 height 9
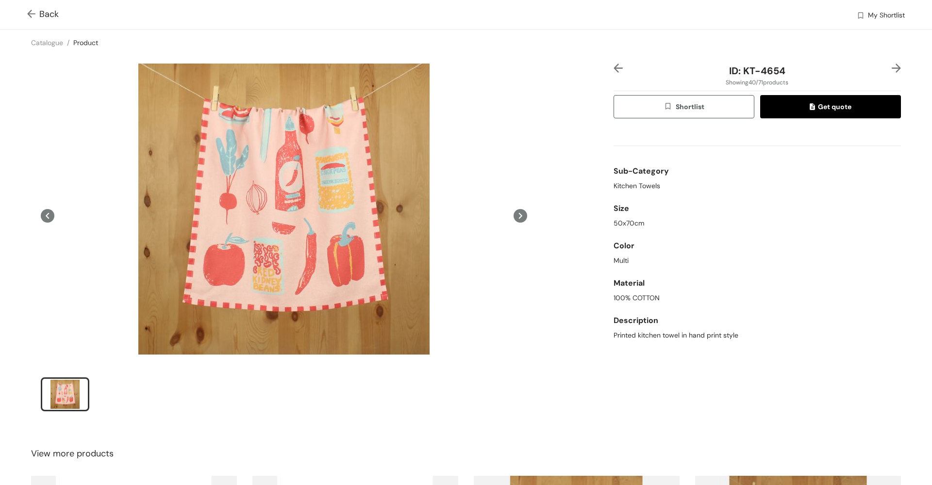
click at [891, 66] on img at bounding box center [895, 68] width 9 height 9
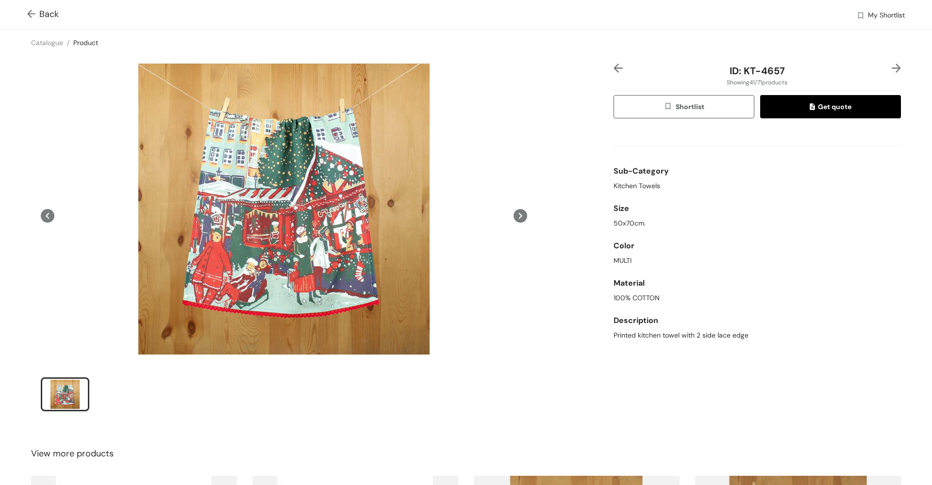
click at [891, 66] on img at bounding box center [895, 68] width 9 height 9
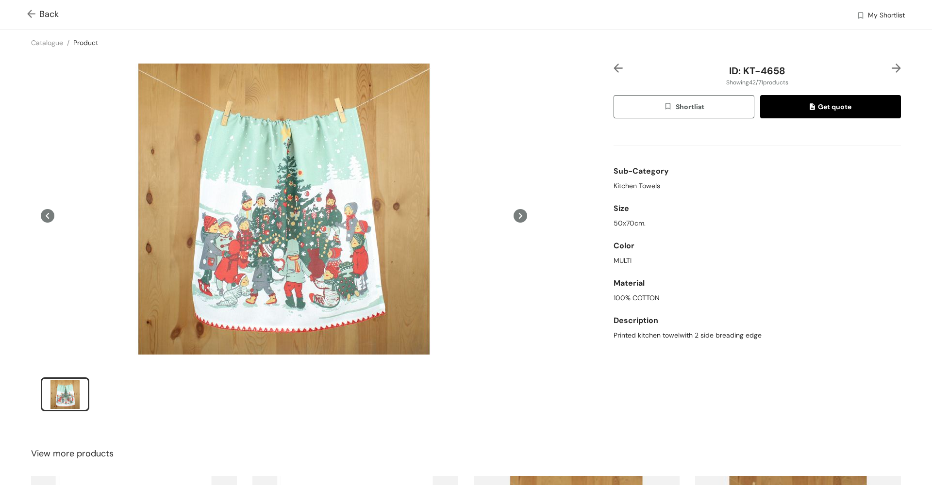
click at [891, 66] on img at bounding box center [895, 68] width 9 height 9
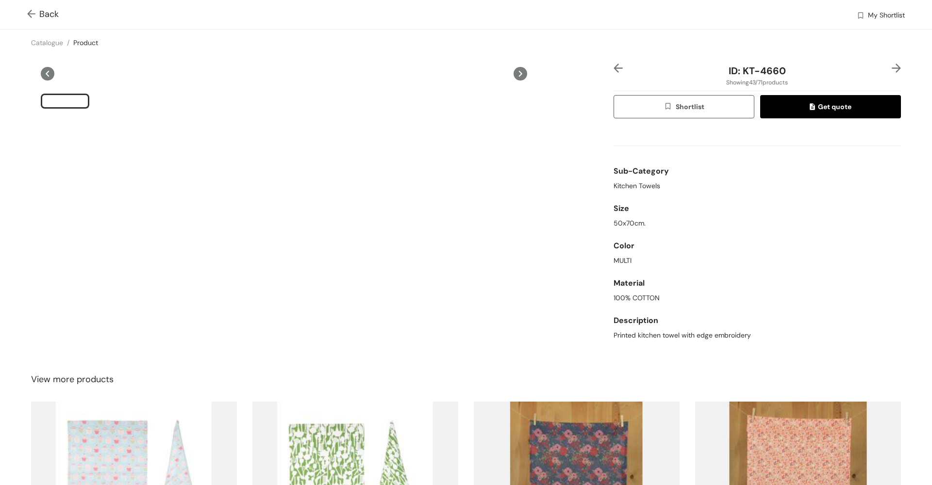
click at [891, 66] on img at bounding box center [895, 68] width 9 height 9
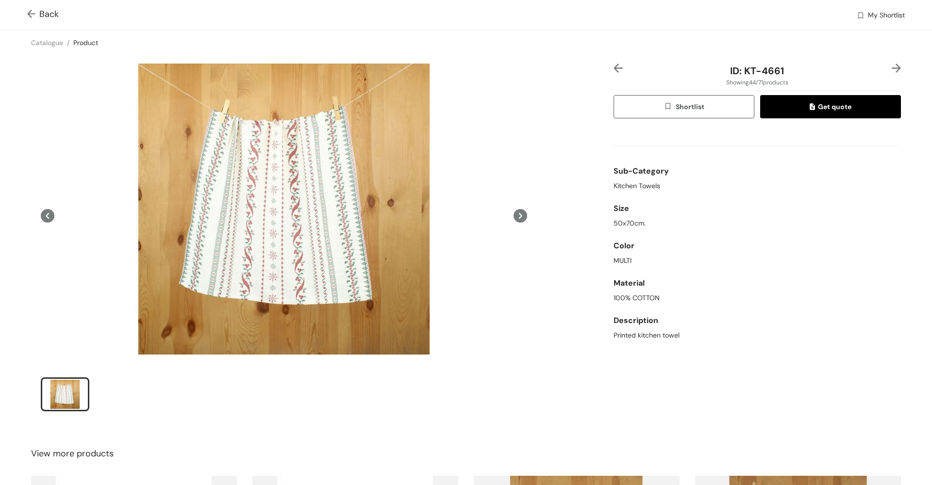
click at [891, 66] on img at bounding box center [895, 68] width 9 height 9
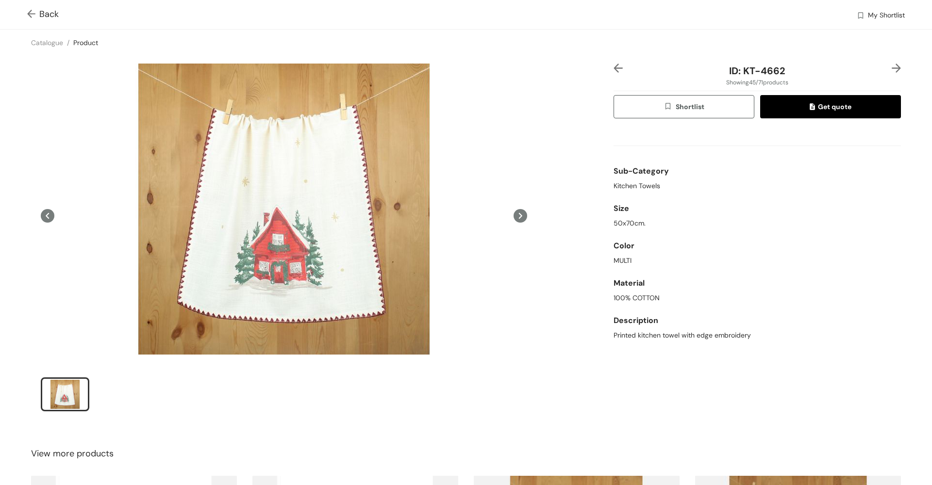
click at [891, 66] on img at bounding box center [895, 68] width 9 height 9
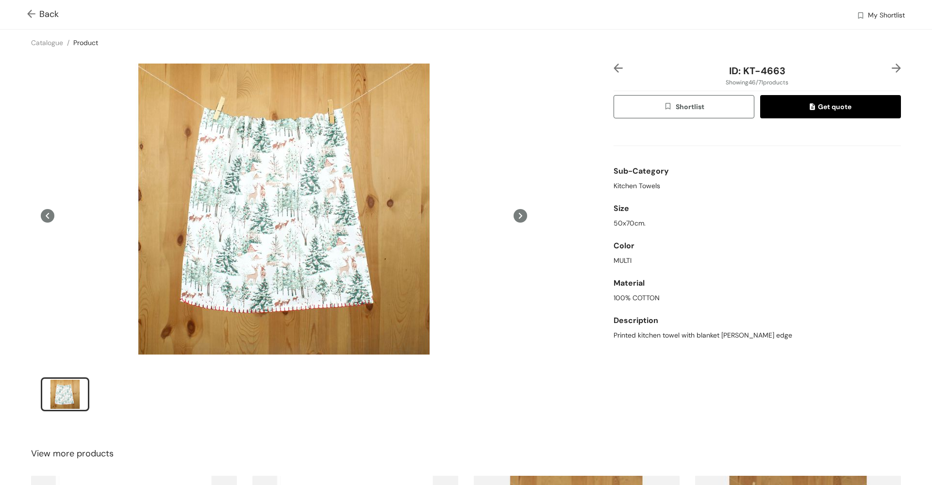
click at [891, 66] on img at bounding box center [895, 68] width 9 height 9
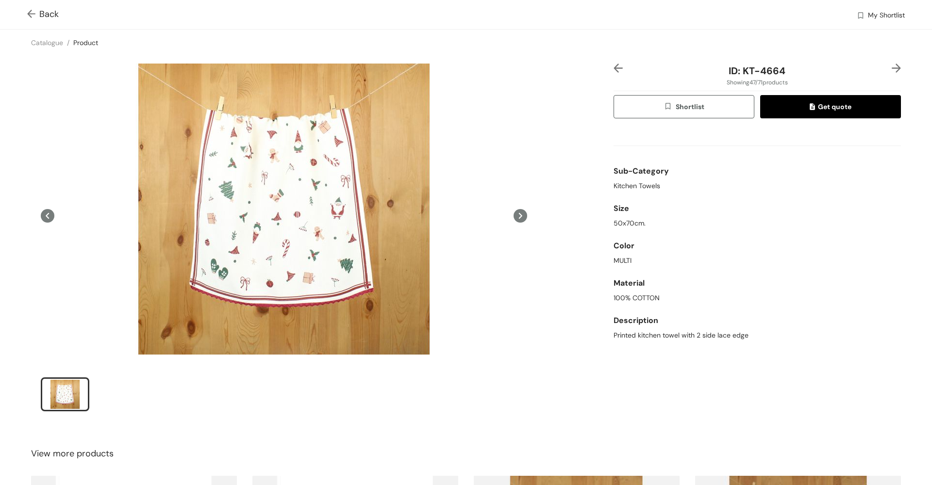
click at [891, 66] on img at bounding box center [895, 68] width 9 height 9
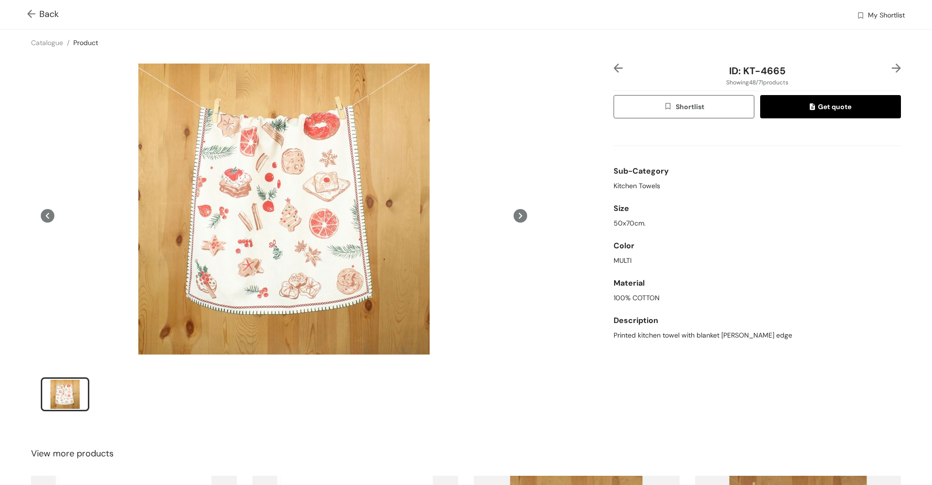
click at [891, 66] on img at bounding box center [895, 68] width 9 height 9
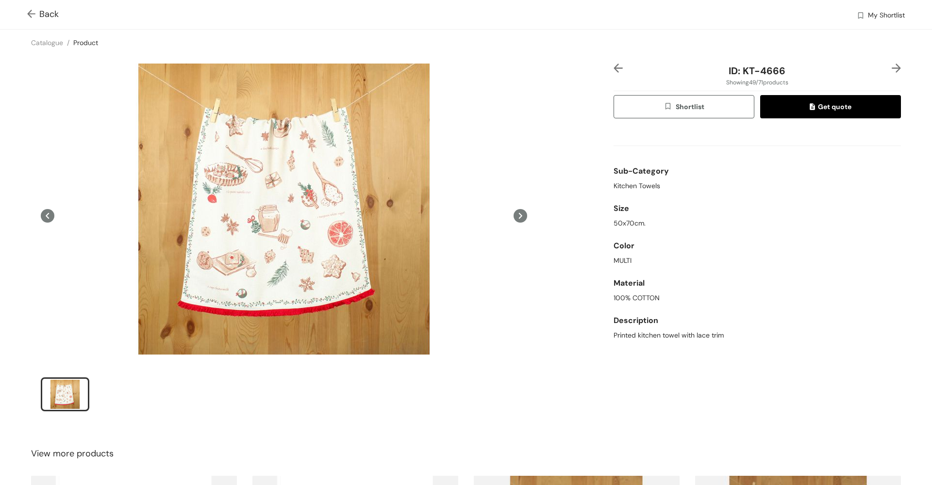
click at [891, 66] on img at bounding box center [895, 68] width 9 height 9
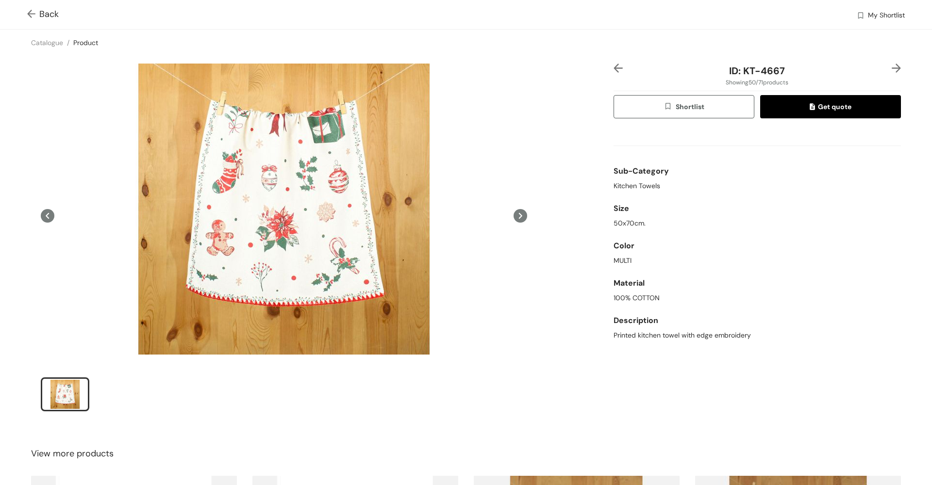
click at [891, 66] on img at bounding box center [895, 68] width 9 height 9
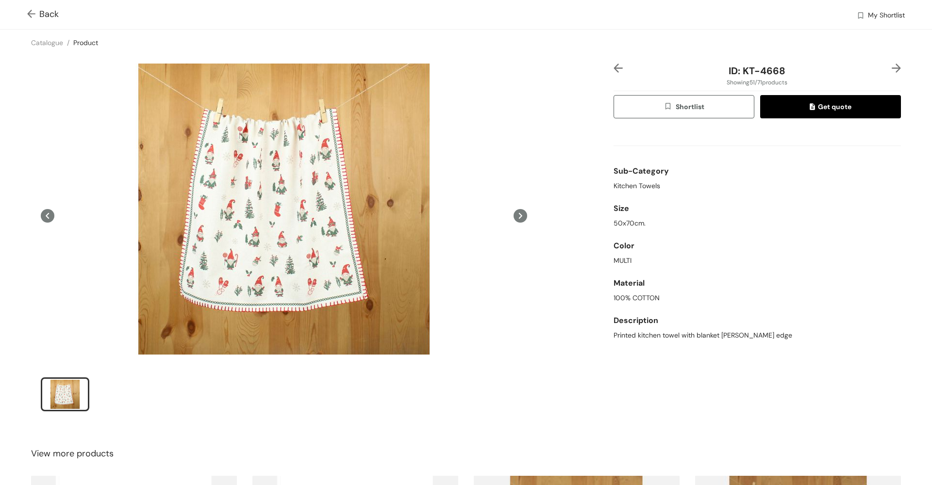
click at [891, 66] on img at bounding box center [895, 68] width 9 height 9
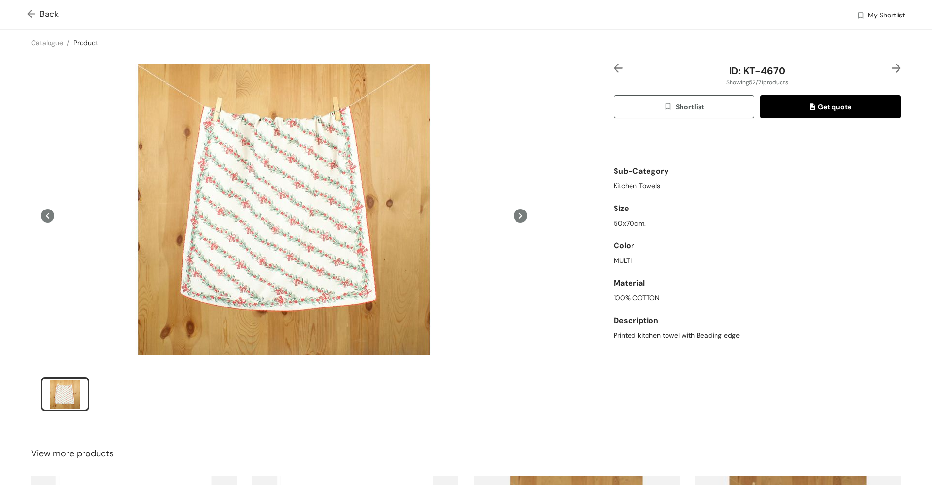
click at [891, 66] on img at bounding box center [895, 68] width 9 height 9
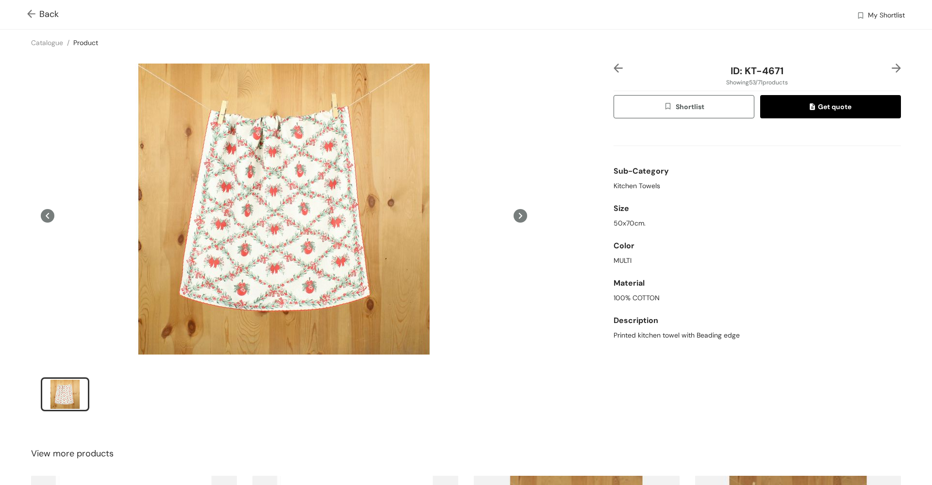
click at [891, 66] on img at bounding box center [895, 68] width 9 height 9
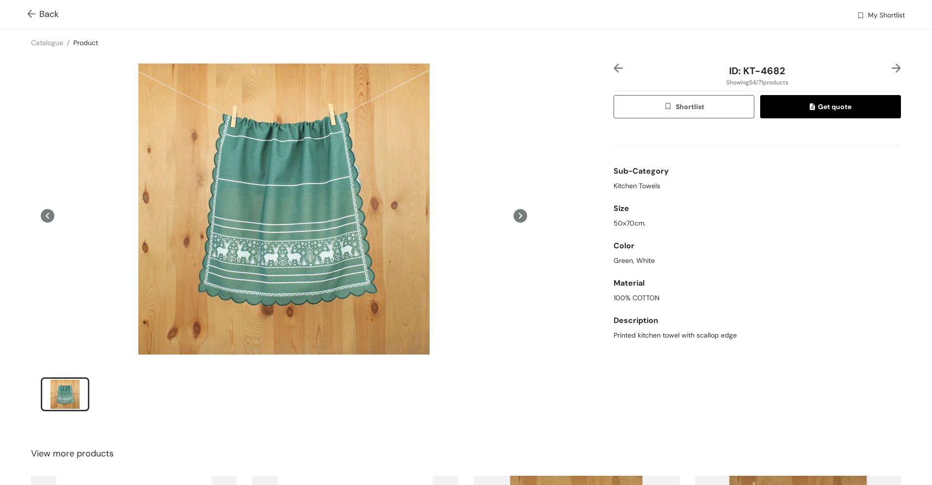
click at [891, 66] on img at bounding box center [895, 68] width 9 height 9
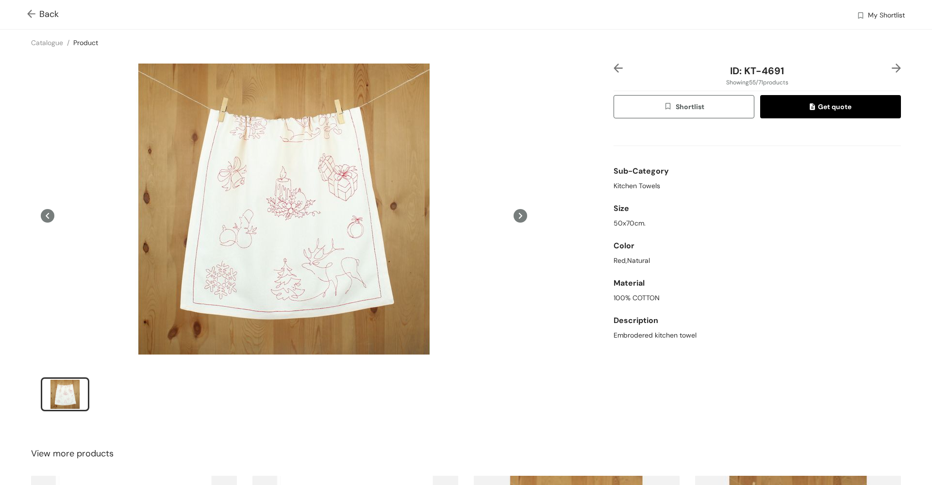
click at [891, 66] on img at bounding box center [895, 68] width 9 height 9
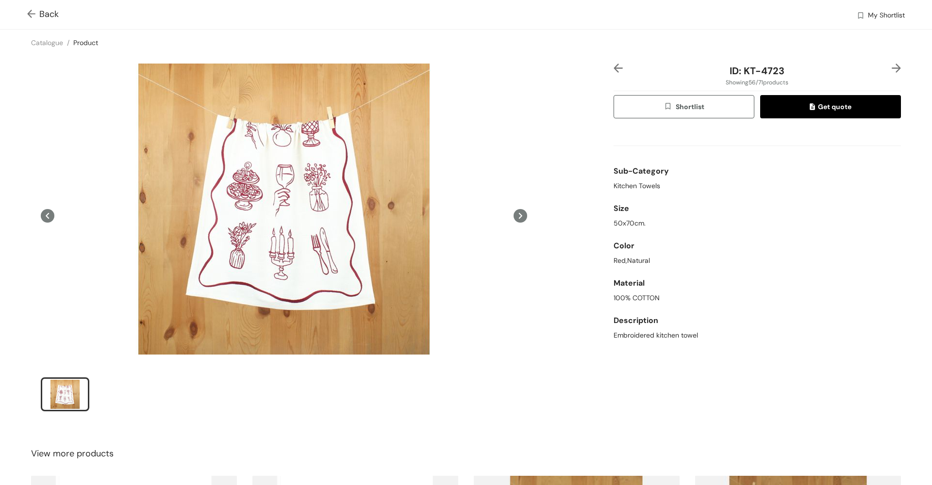
click at [891, 66] on img at bounding box center [895, 68] width 9 height 9
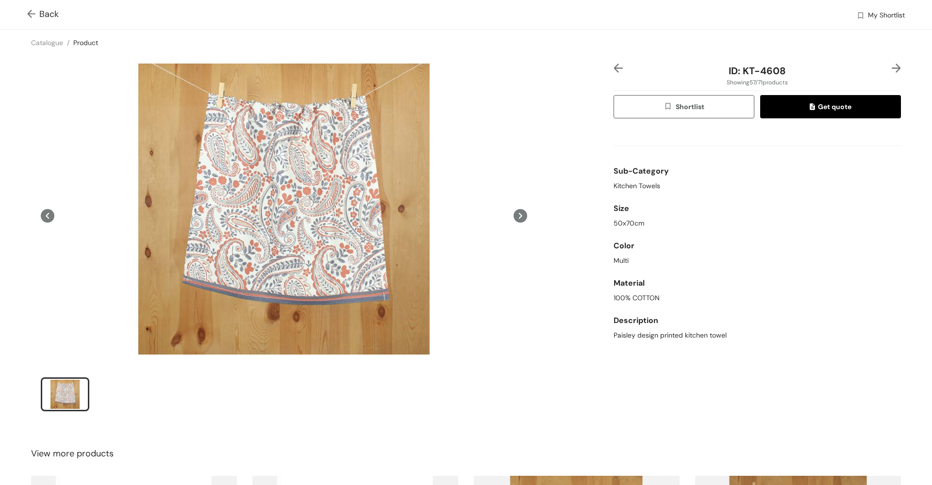
click at [891, 66] on img at bounding box center [895, 68] width 9 height 9
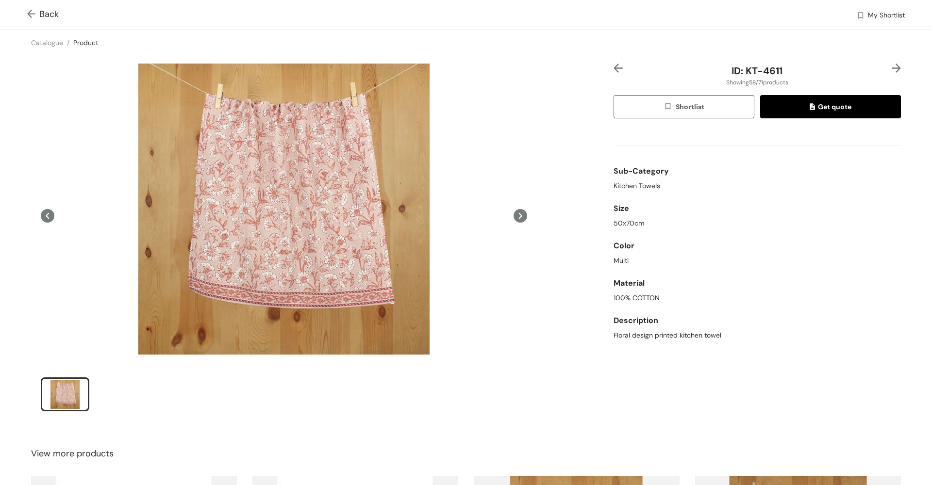
click at [891, 66] on img at bounding box center [895, 68] width 9 height 9
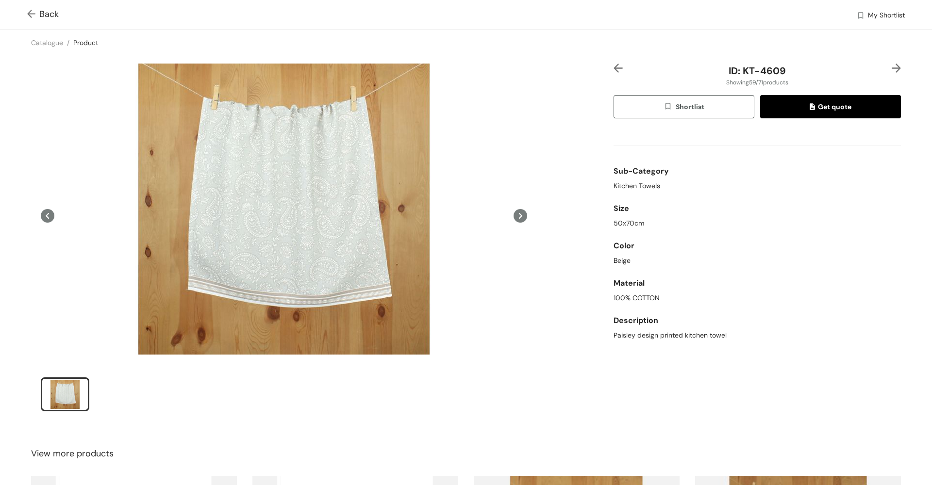
click at [891, 66] on img at bounding box center [895, 68] width 9 height 9
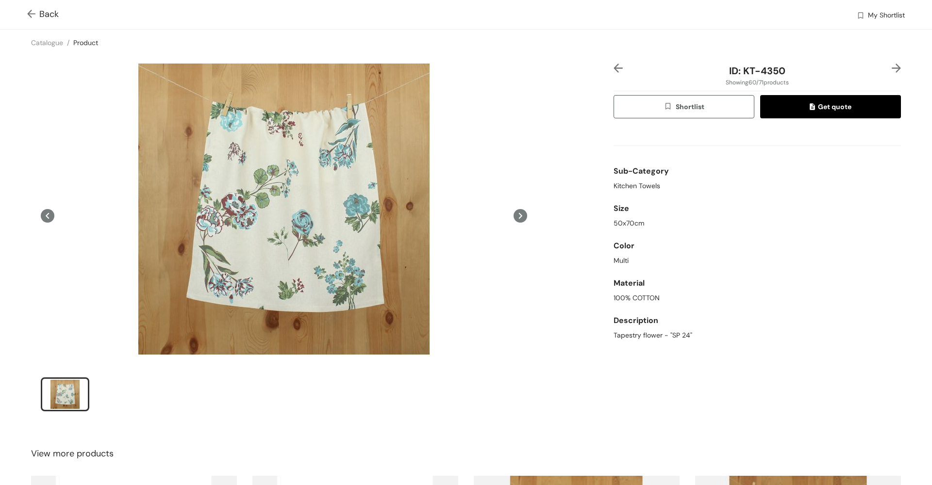
click at [891, 66] on img at bounding box center [895, 68] width 9 height 9
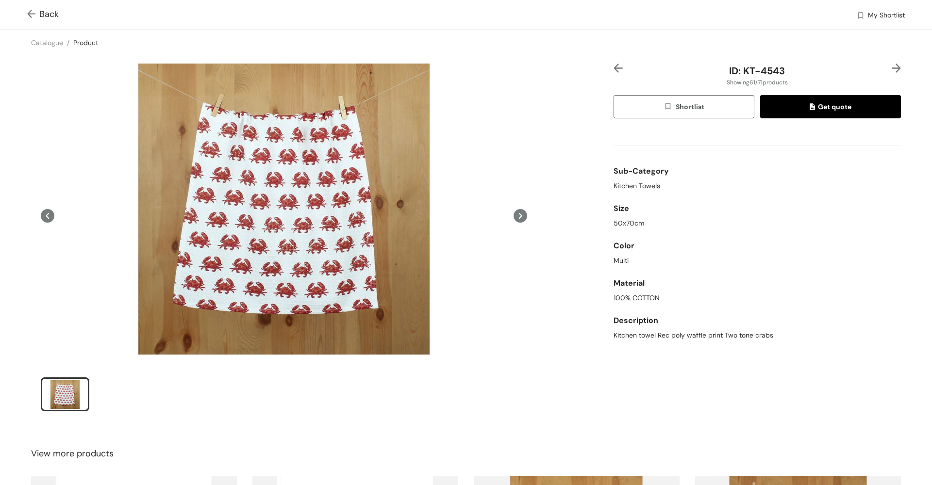
click at [620, 70] on div at bounding box center [625, 71] width 24 height 15
click at [613, 70] on img at bounding box center [617, 68] width 9 height 9
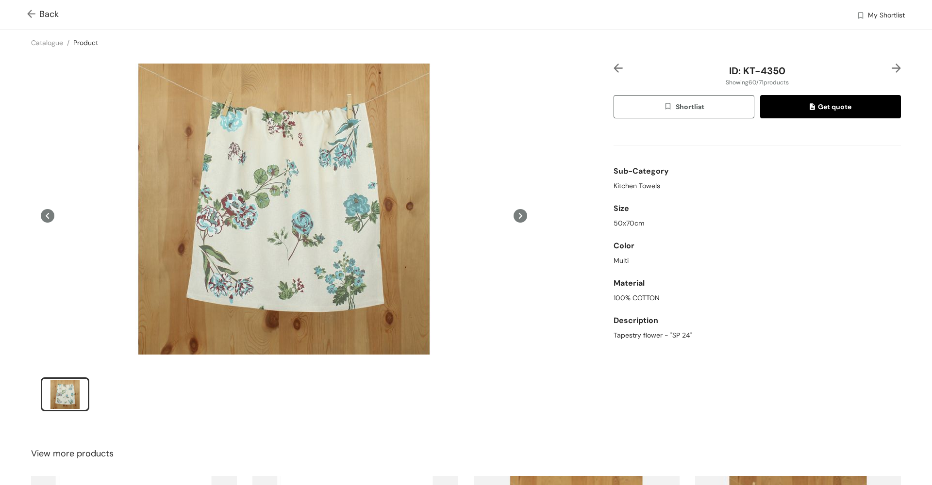
click at [891, 67] on img at bounding box center [895, 68] width 9 height 9
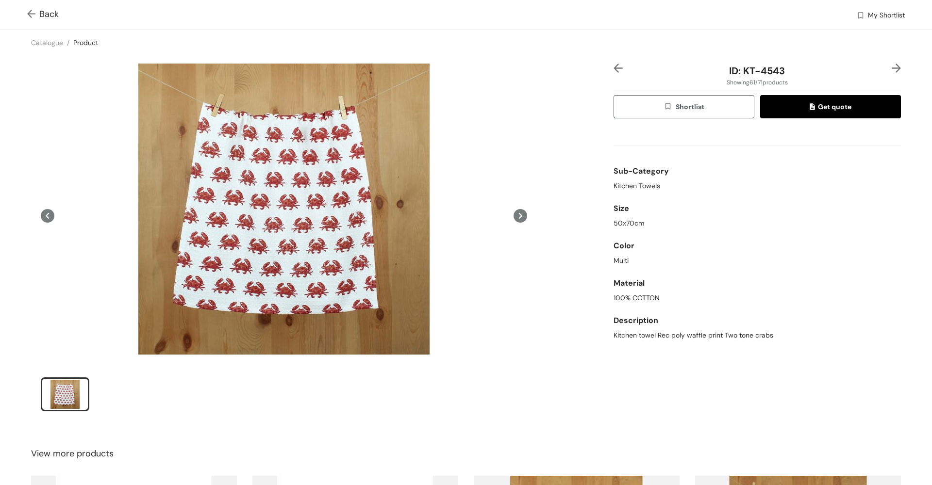
click at [891, 67] on img at bounding box center [895, 68] width 9 height 9
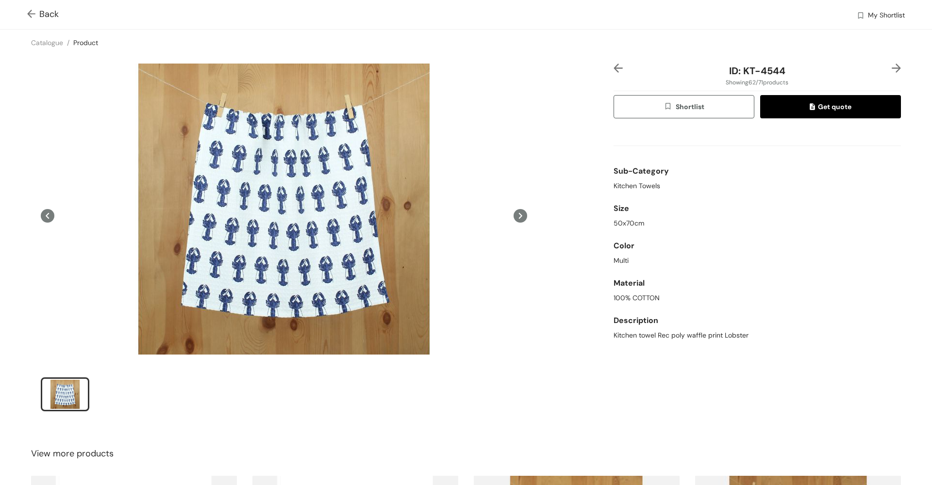
click at [891, 67] on img at bounding box center [895, 68] width 9 height 9
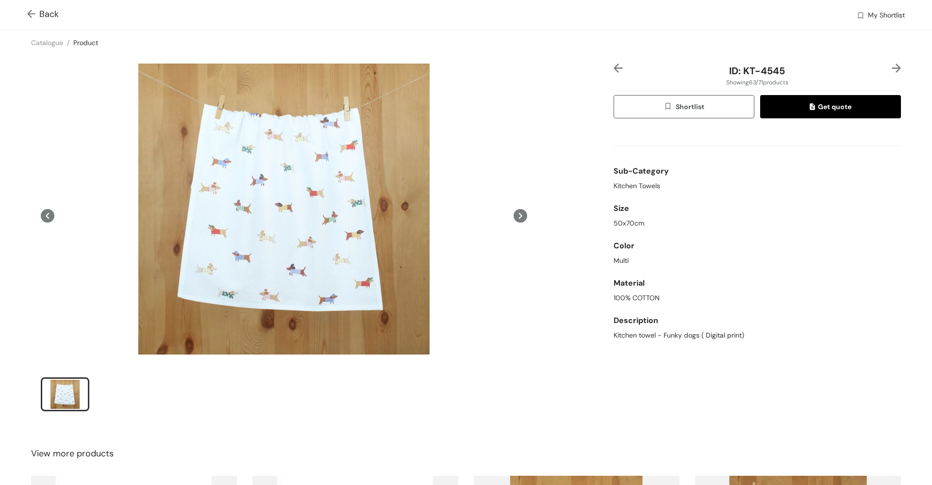
click at [891, 67] on img at bounding box center [895, 68] width 9 height 9
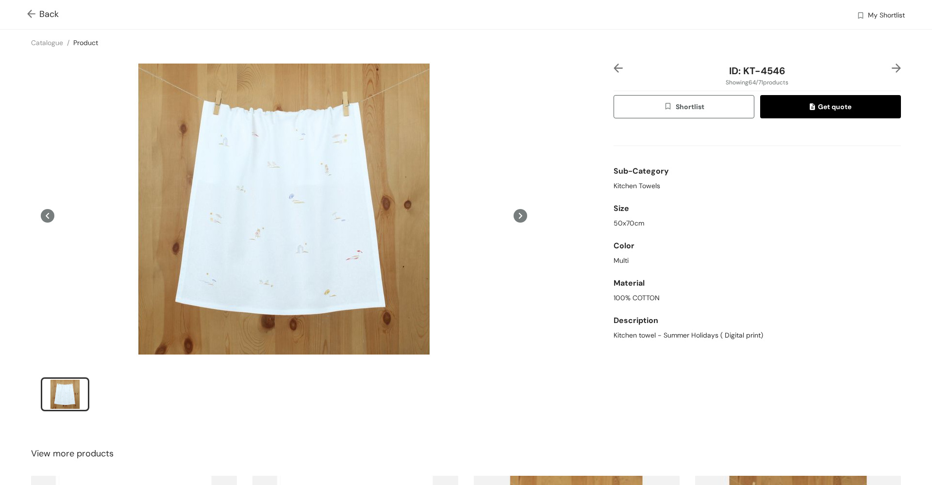
click at [891, 67] on img at bounding box center [895, 68] width 9 height 9
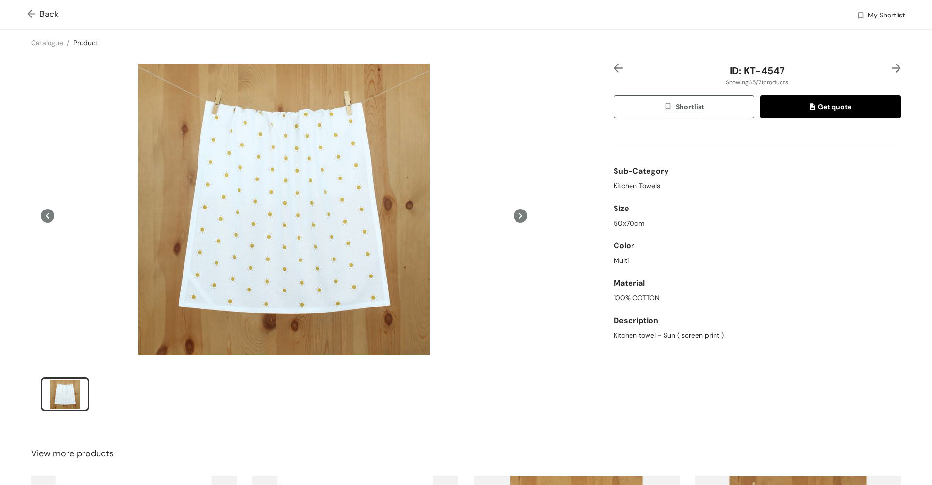
click at [891, 67] on img at bounding box center [895, 68] width 9 height 9
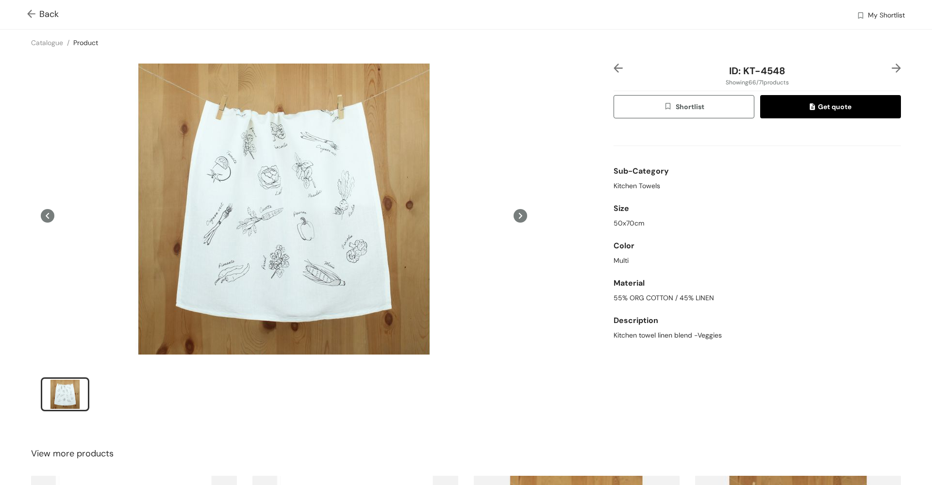
click at [891, 67] on img at bounding box center [895, 68] width 9 height 9
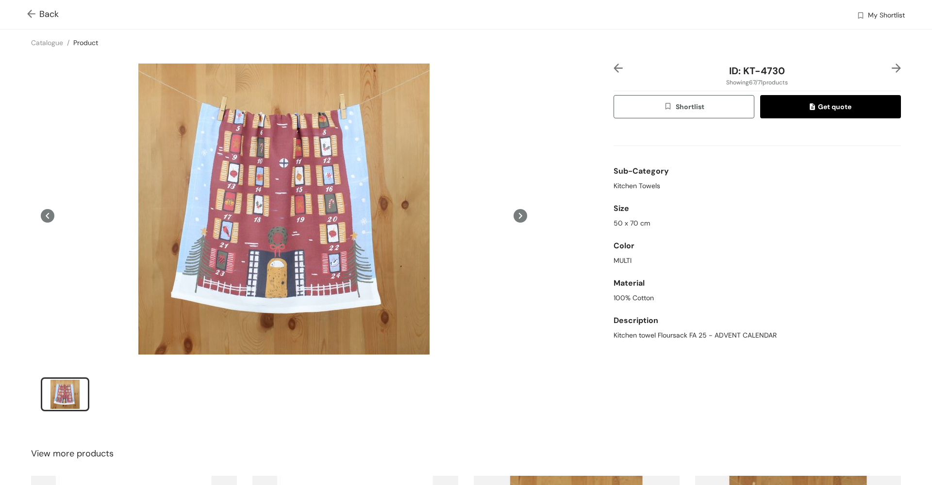
click at [891, 67] on img at bounding box center [895, 68] width 9 height 9
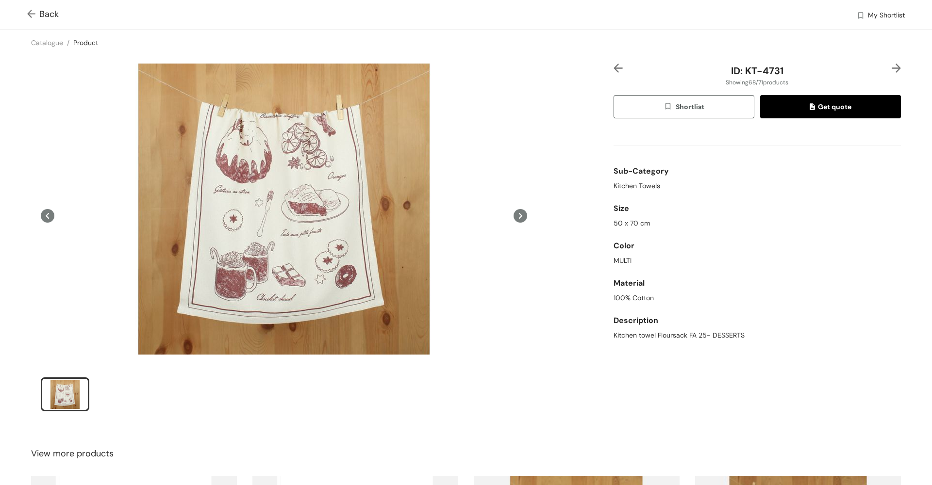
click at [891, 67] on img at bounding box center [895, 68] width 9 height 9
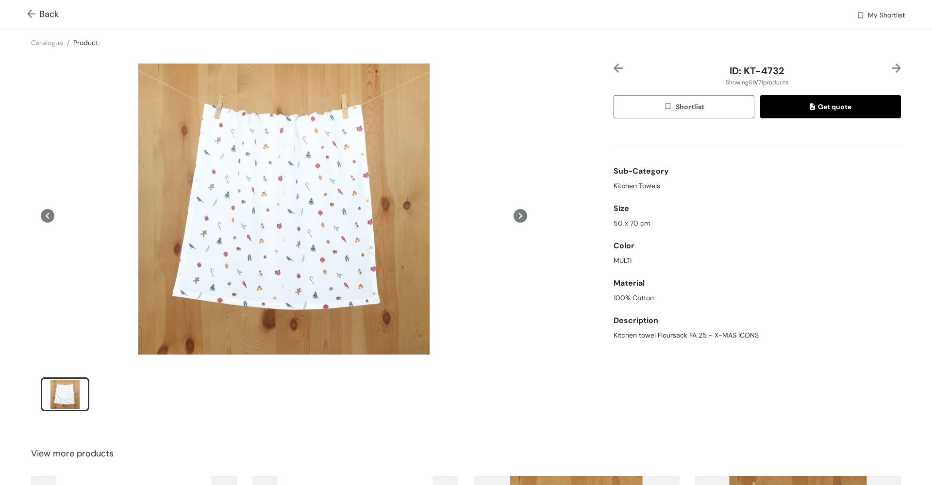
click at [891, 67] on img at bounding box center [895, 68] width 9 height 9
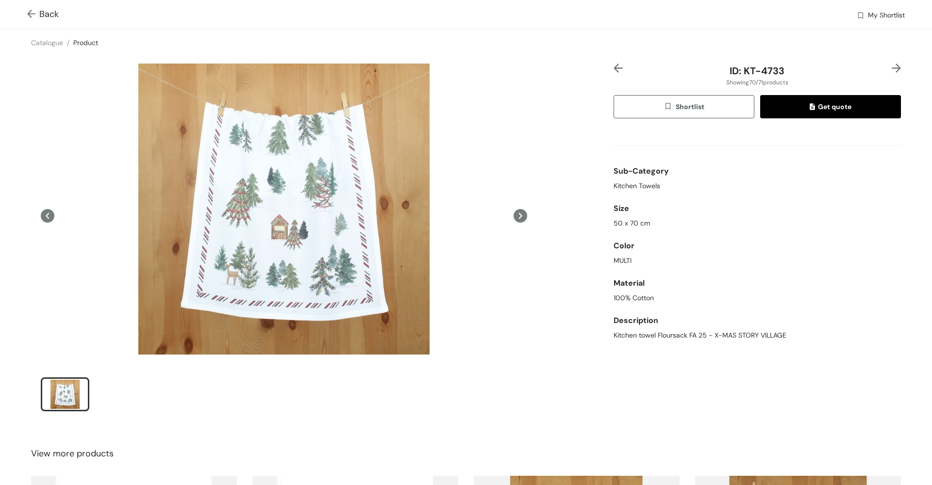
click at [891, 67] on img at bounding box center [895, 68] width 9 height 9
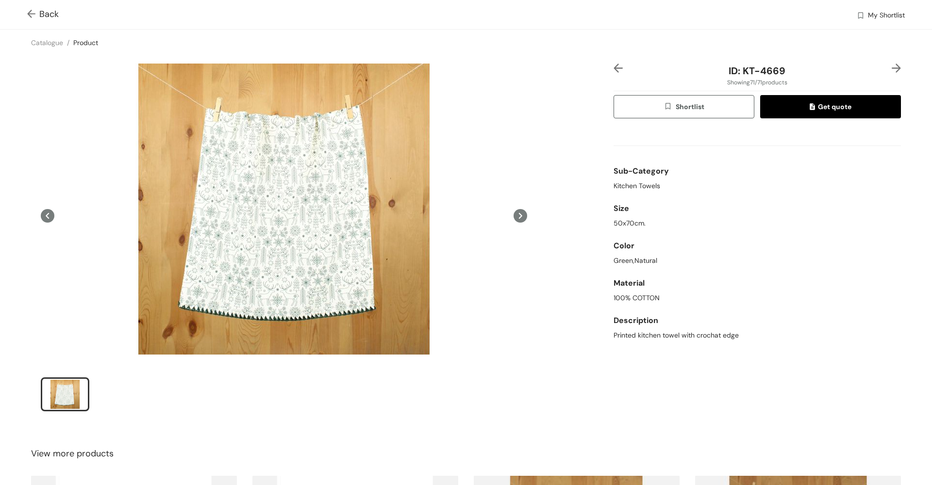
click at [891, 67] on img at bounding box center [895, 68] width 9 height 9
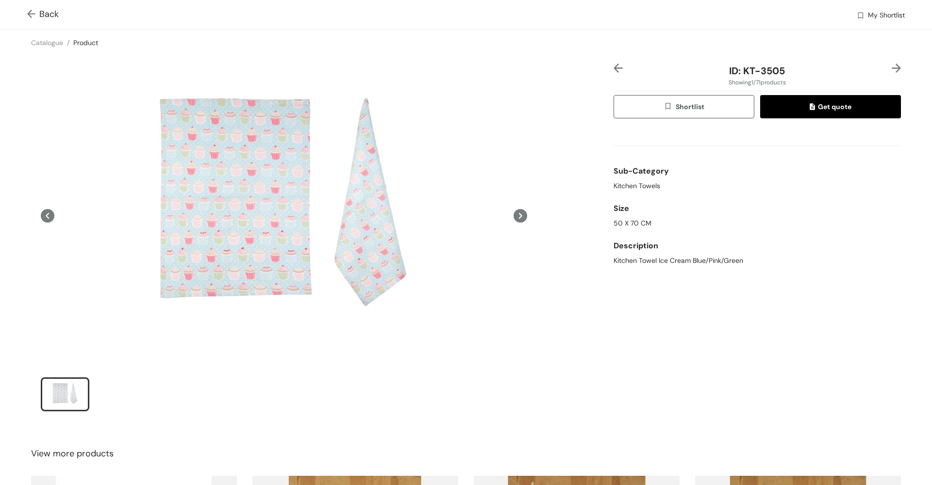
click at [891, 67] on img at bounding box center [895, 68] width 9 height 9
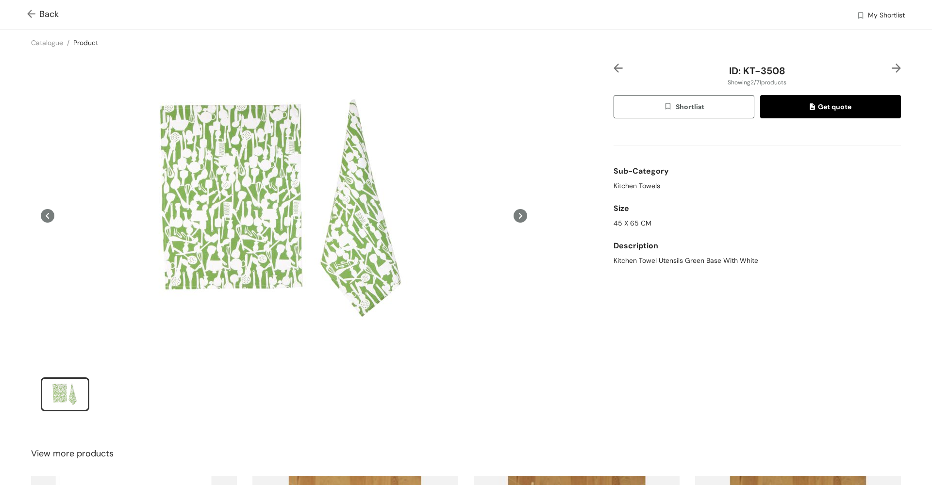
click at [891, 67] on img at bounding box center [895, 68] width 9 height 9
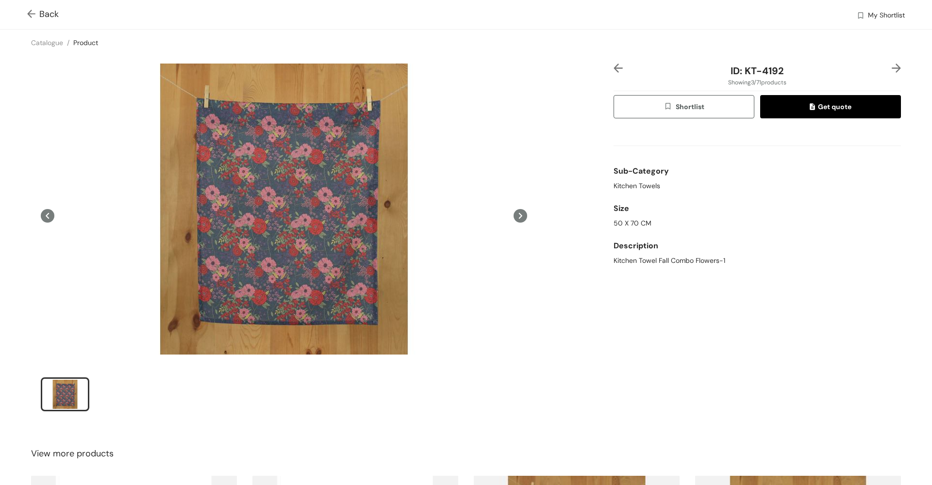
click at [891, 67] on img at bounding box center [895, 68] width 9 height 9
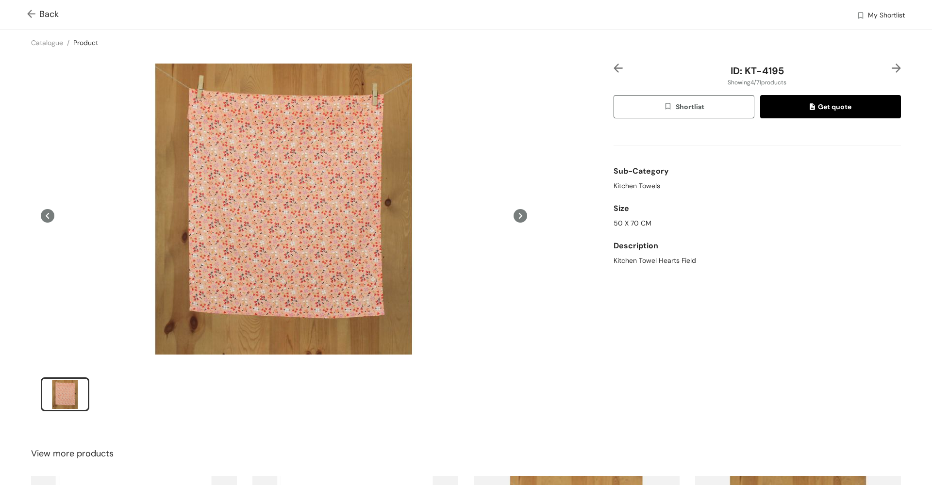
click at [891, 67] on img at bounding box center [895, 68] width 9 height 9
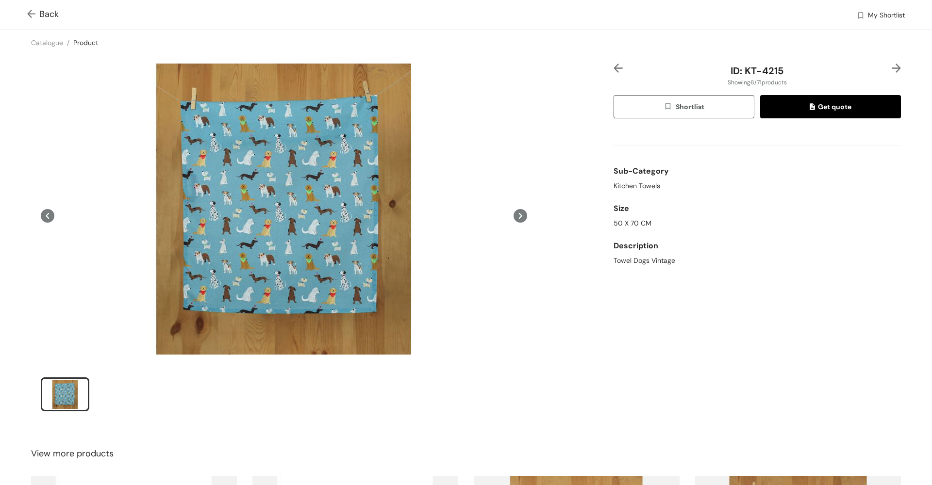
click at [891, 67] on img at bounding box center [895, 68] width 9 height 9
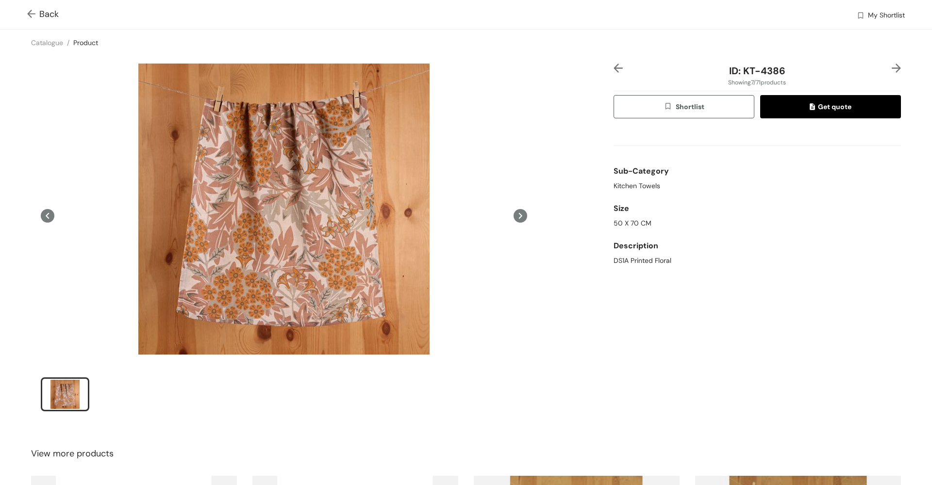
click at [891, 67] on img at bounding box center [895, 68] width 9 height 9
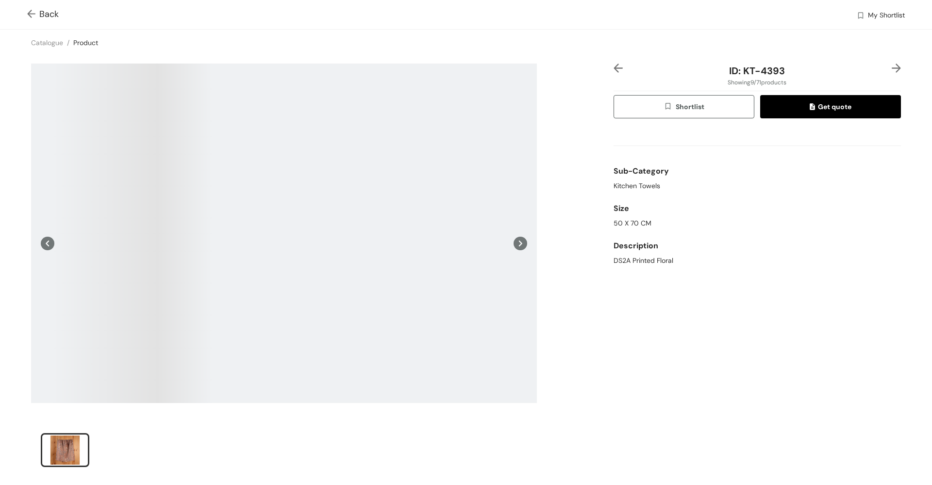
click at [891, 67] on img at bounding box center [895, 68] width 9 height 9
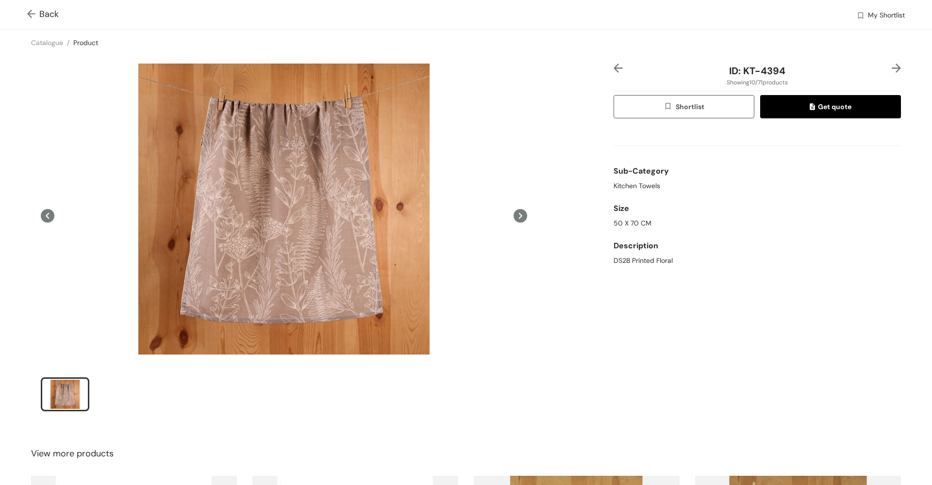
click at [891, 67] on img at bounding box center [895, 68] width 9 height 9
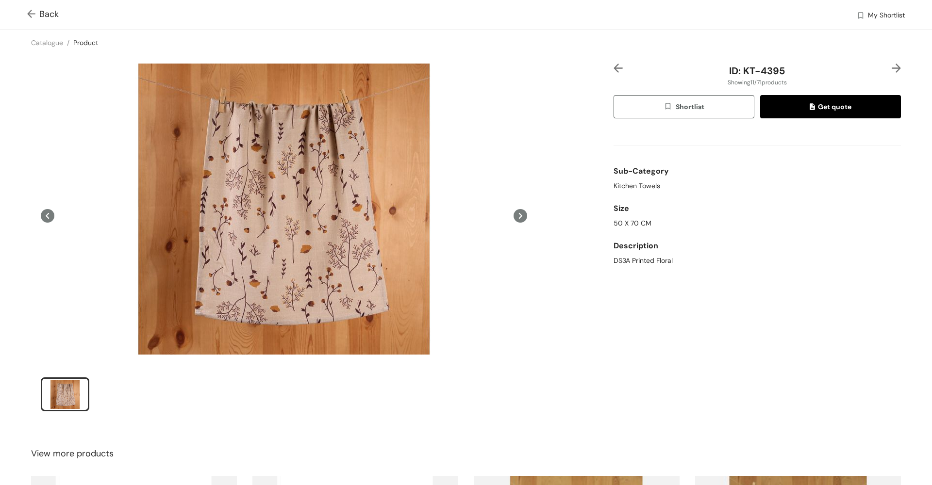
click at [891, 67] on img at bounding box center [895, 68] width 9 height 9
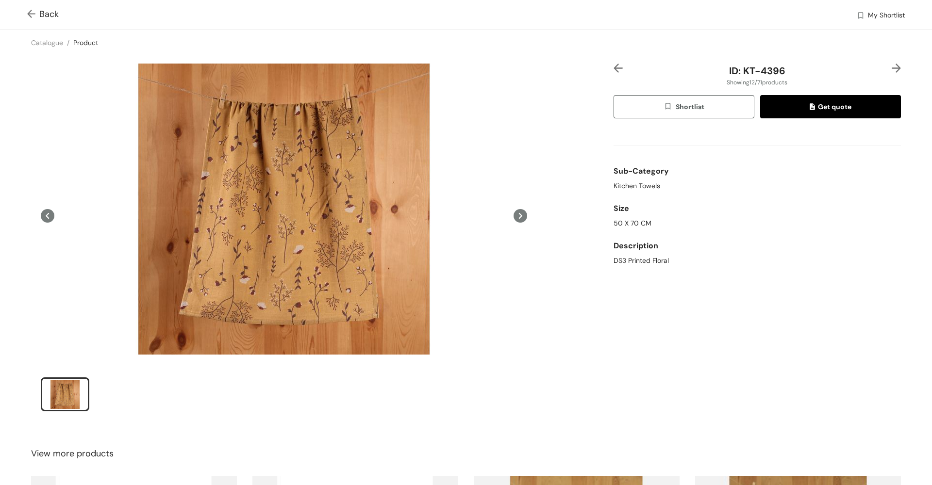
click at [891, 67] on img at bounding box center [895, 68] width 9 height 9
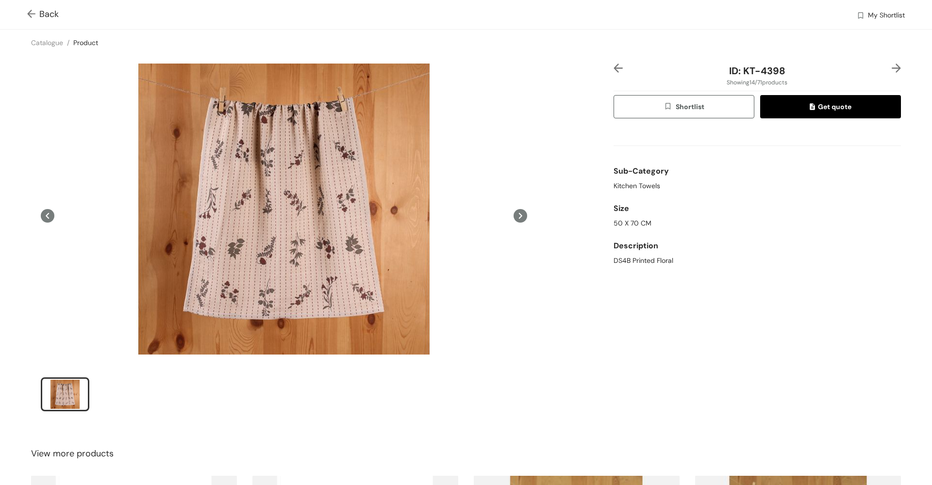
click at [891, 67] on img at bounding box center [895, 68] width 9 height 9
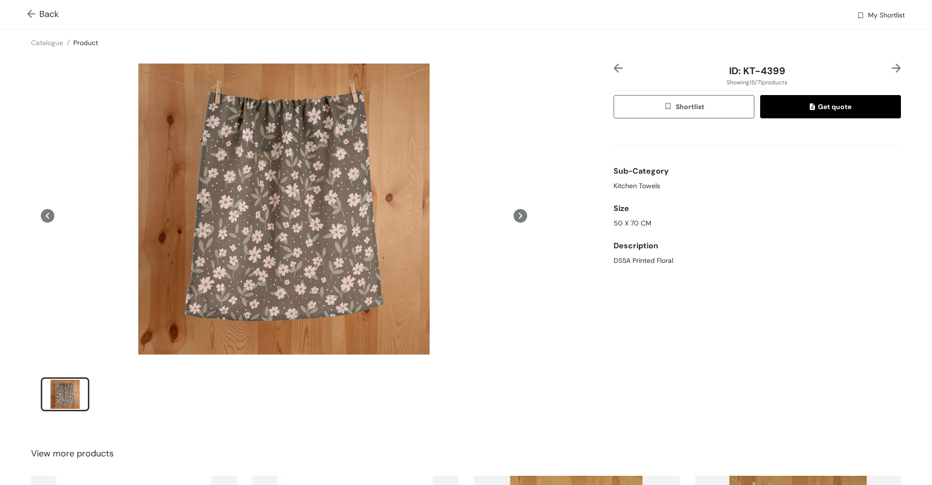
click at [891, 67] on img at bounding box center [895, 68] width 9 height 9
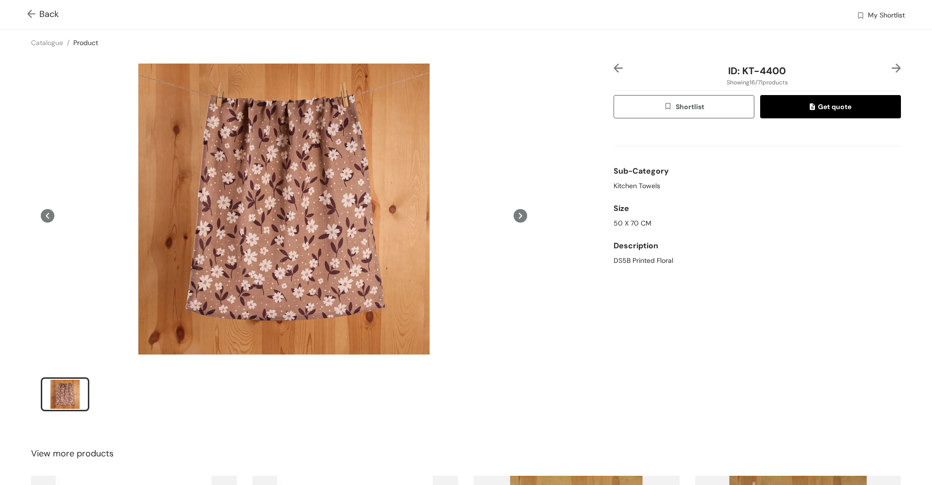
click at [891, 67] on img at bounding box center [895, 68] width 9 height 9
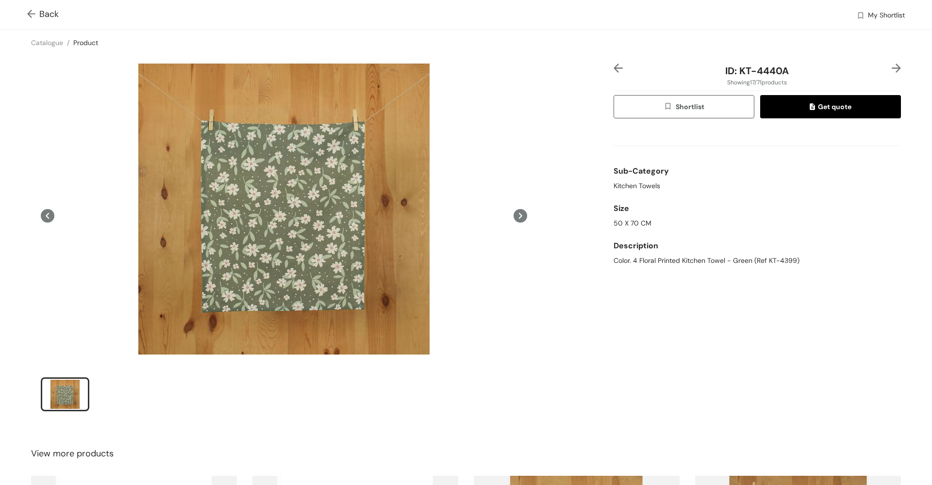
click at [891, 67] on img at bounding box center [895, 68] width 9 height 9
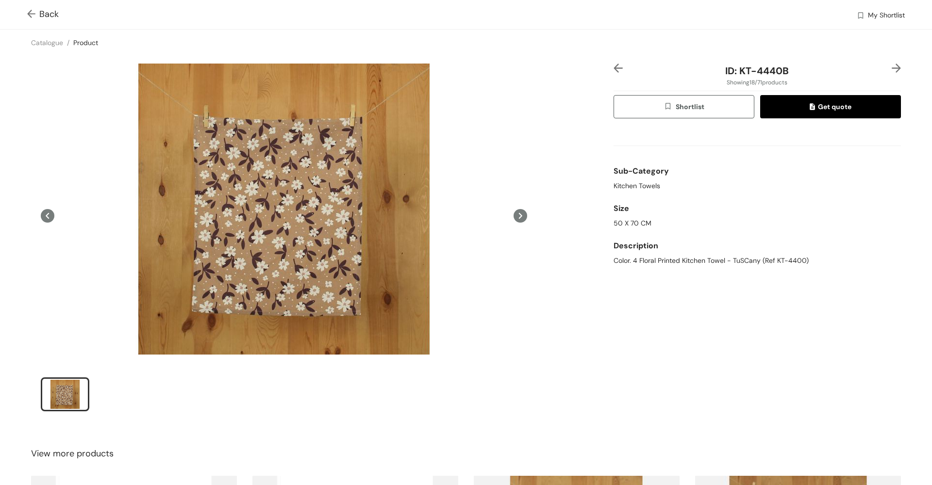
click at [891, 67] on img at bounding box center [895, 68] width 9 height 9
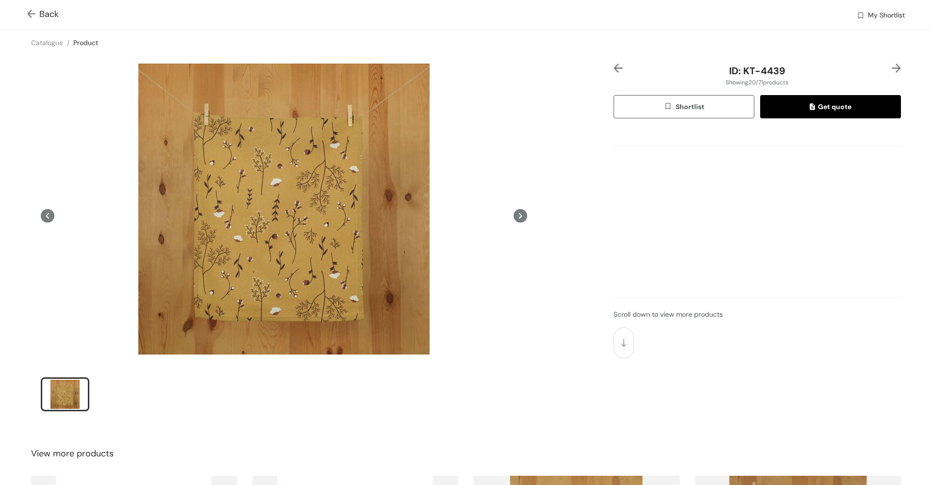
click at [891, 67] on img at bounding box center [895, 68] width 9 height 9
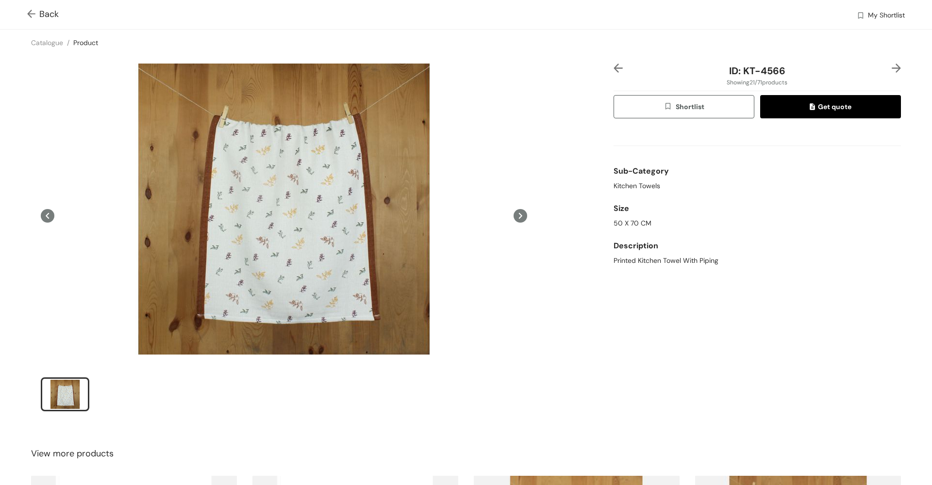
click at [891, 67] on img at bounding box center [895, 68] width 9 height 9
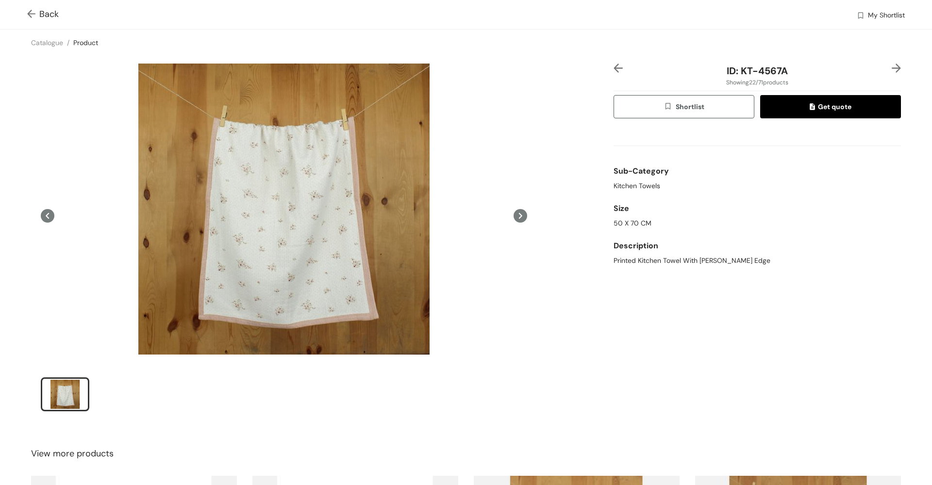
click at [891, 67] on img at bounding box center [895, 68] width 9 height 9
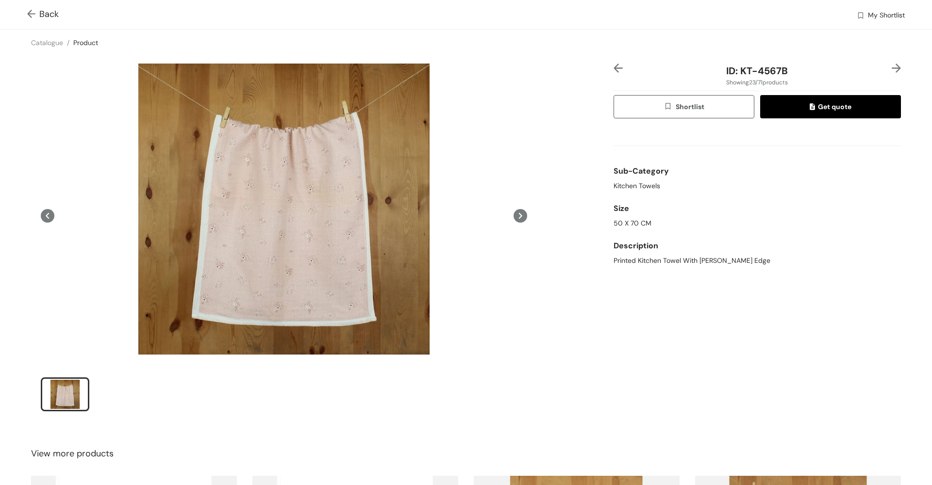
click at [891, 67] on img at bounding box center [895, 68] width 9 height 9
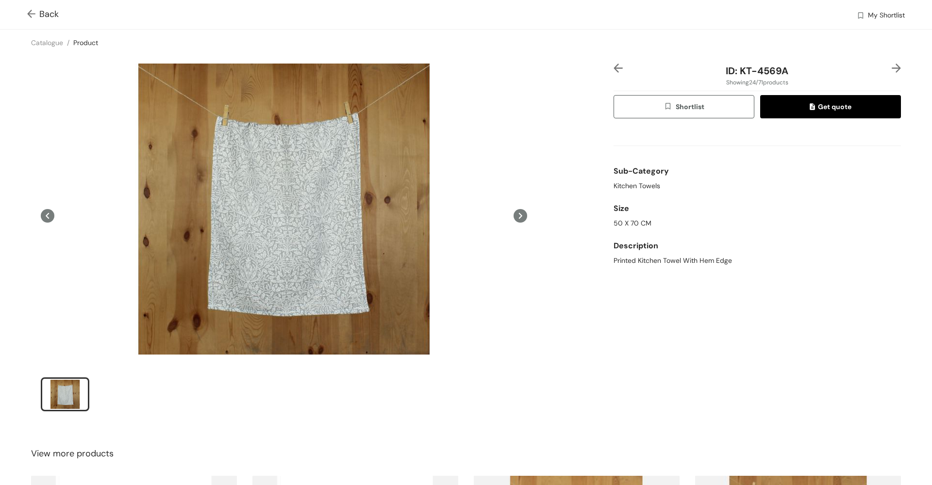
click at [891, 67] on img at bounding box center [895, 68] width 9 height 9
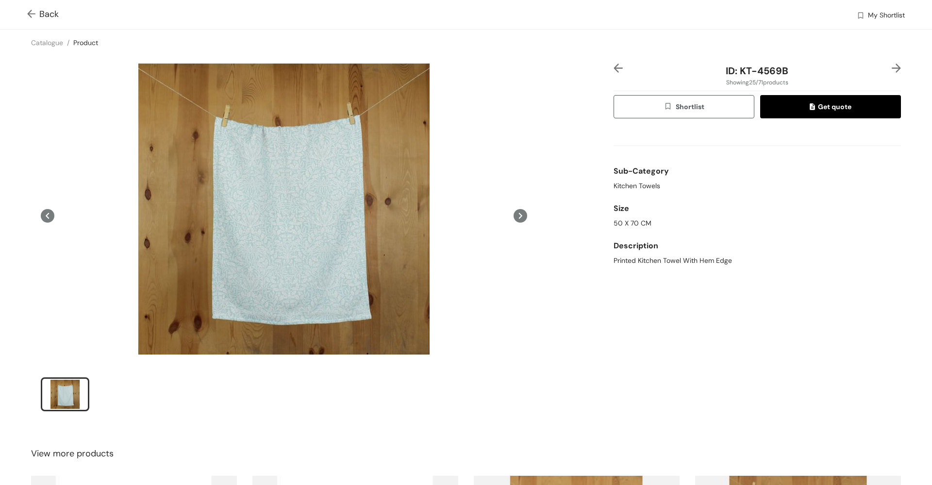
click at [891, 67] on img at bounding box center [895, 68] width 9 height 9
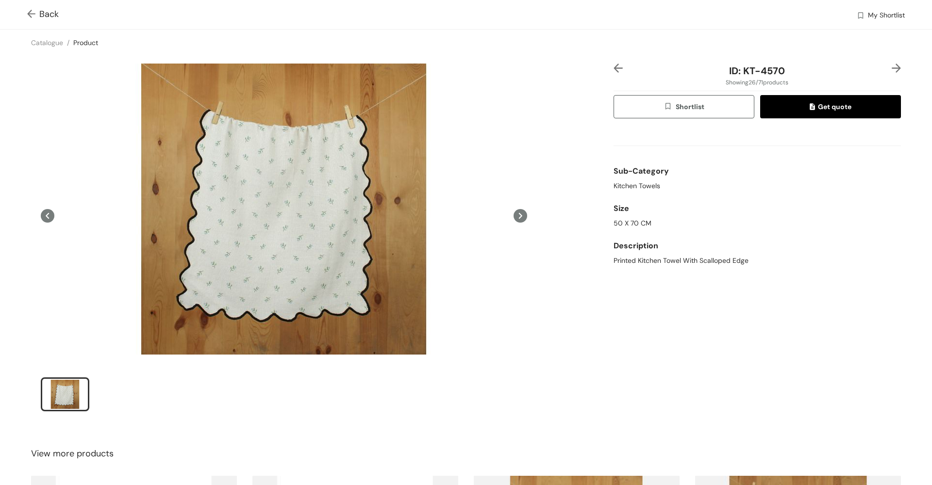
click at [891, 67] on img at bounding box center [895, 68] width 9 height 9
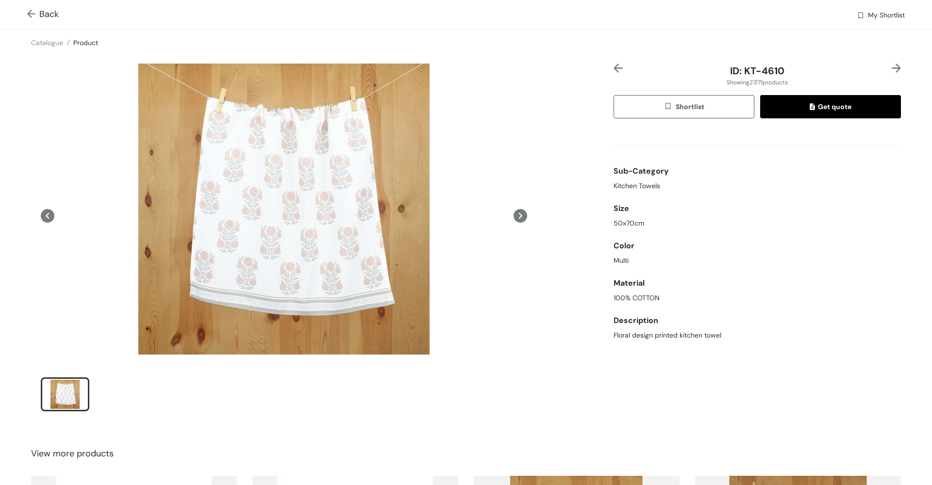
click at [32, 14] on img at bounding box center [33, 15] width 12 height 10
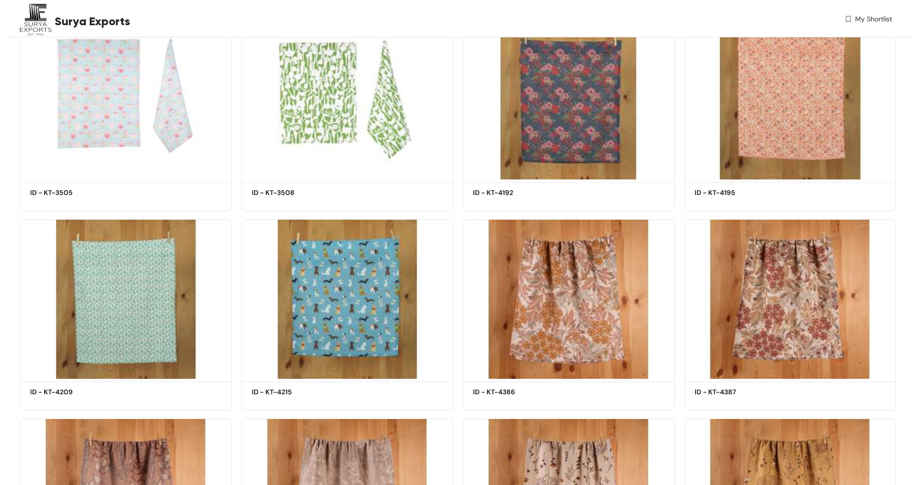
scroll to position [337, 0]
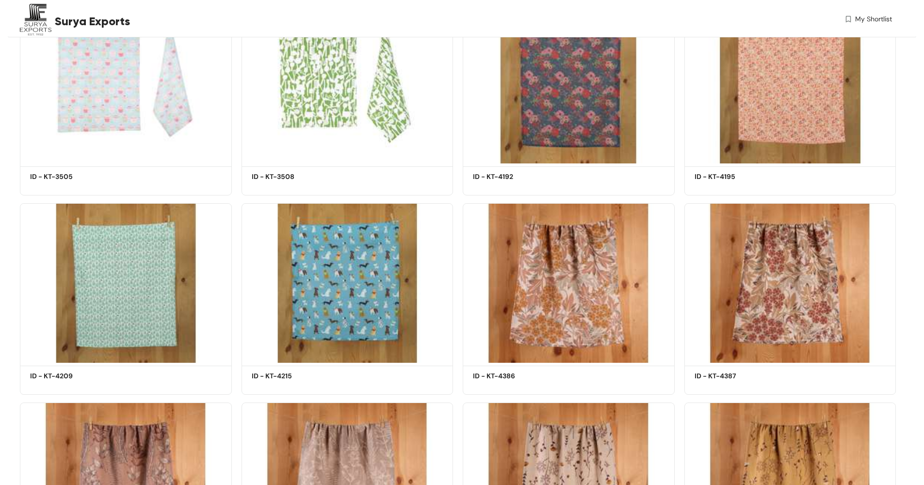
click at [499, 1] on div "Surya Exports My Shortlist" at bounding box center [456, 21] width 872 height 42
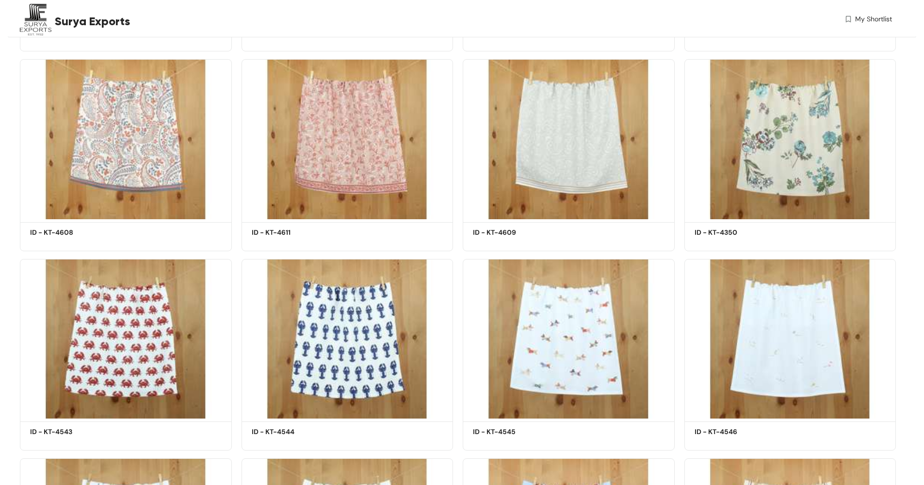
scroll to position [3081, 0]
